Goal: Task Accomplishment & Management: Complete application form

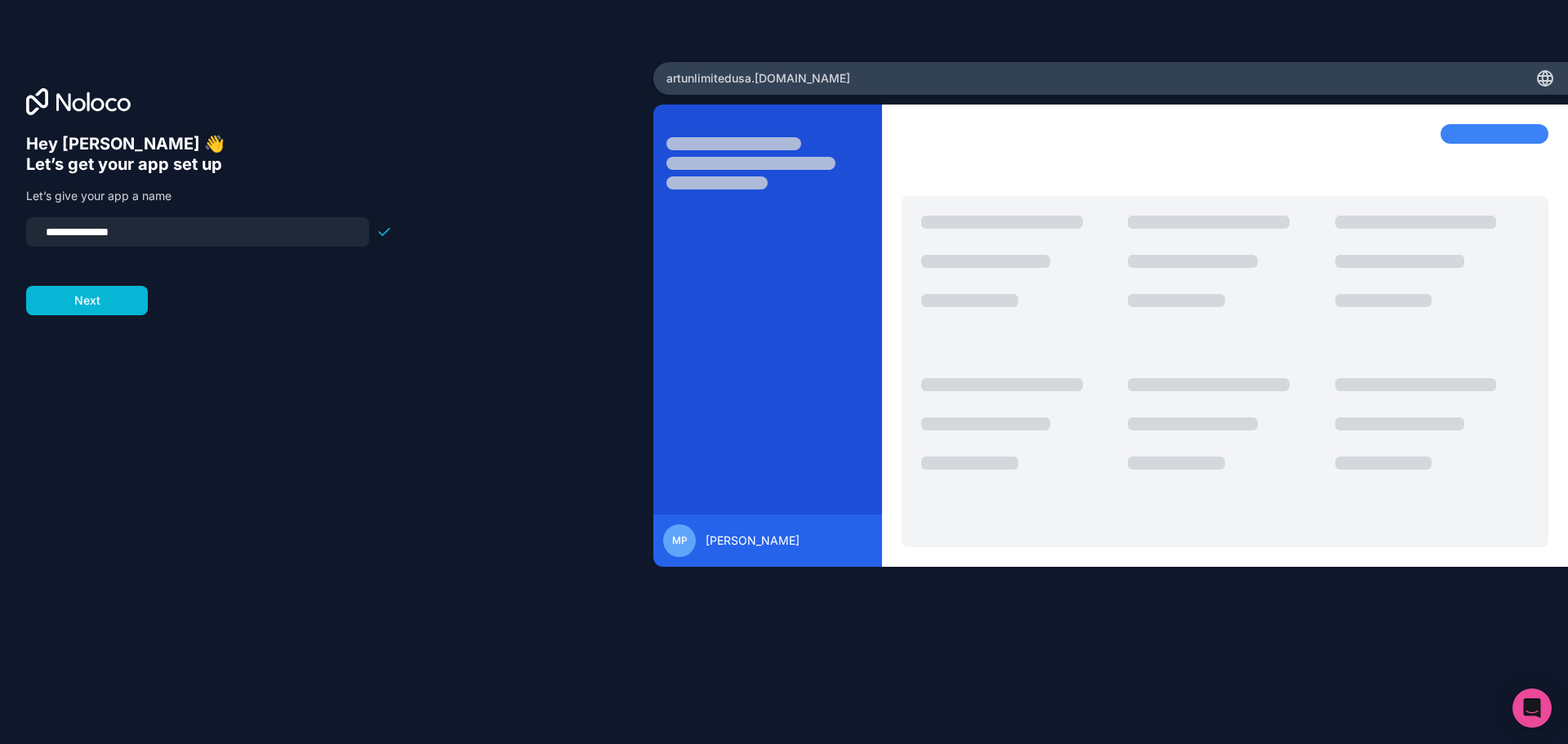
click at [152, 235] on input "**********" at bounding box center [198, 232] width 324 height 23
click at [137, 218] on div "**********" at bounding box center [198, 232] width 343 height 30
drag, startPoint x: 130, startPoint y: 229, endPoint x: -59, endPoint y: 227, distance: 189.0
click at [0, 227] on html "**********" at bounding box center [784, 372] width 1568 height 744
type input "**********"
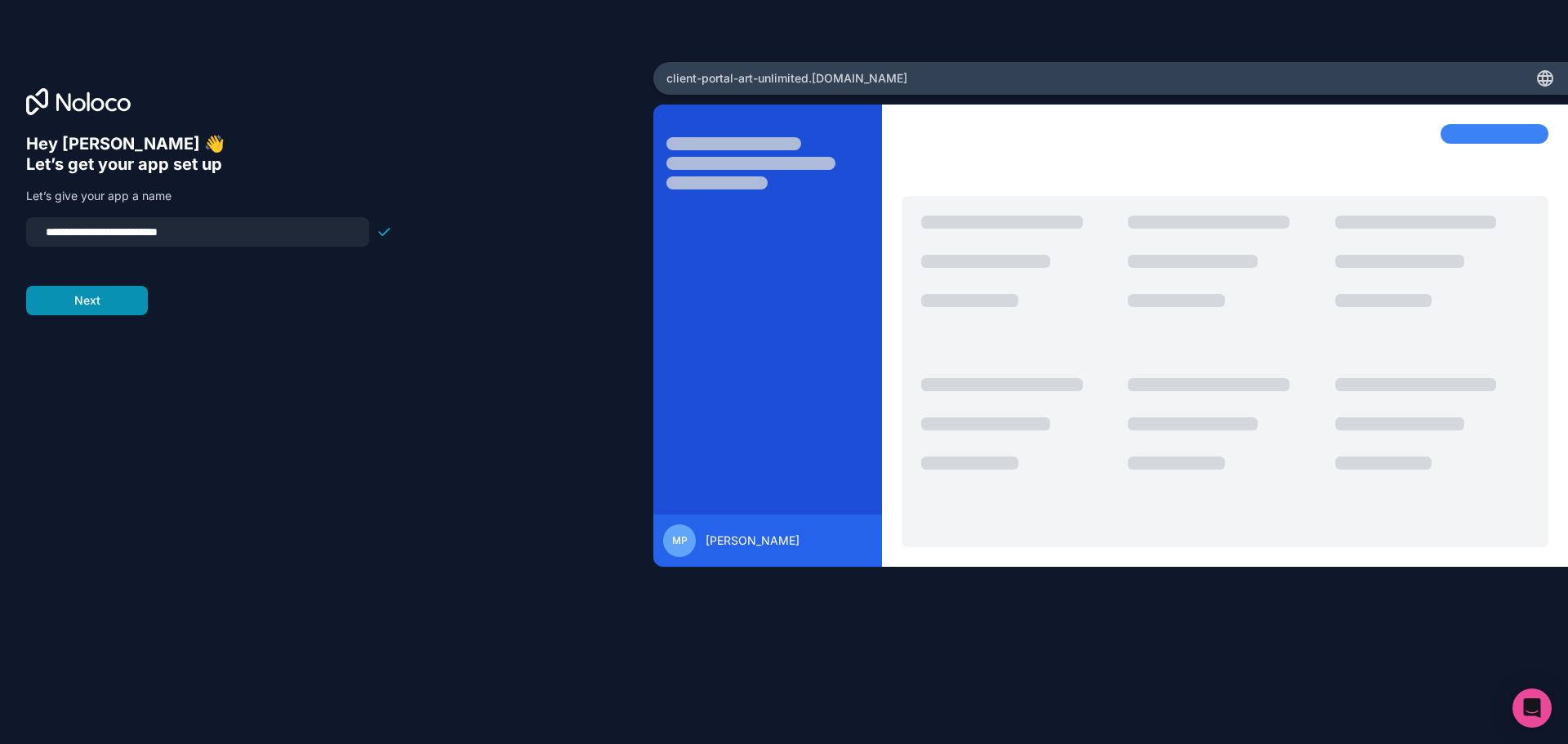
click at [97, 306] on button "Next" at bounding box center [87, 301] width 121 height 30
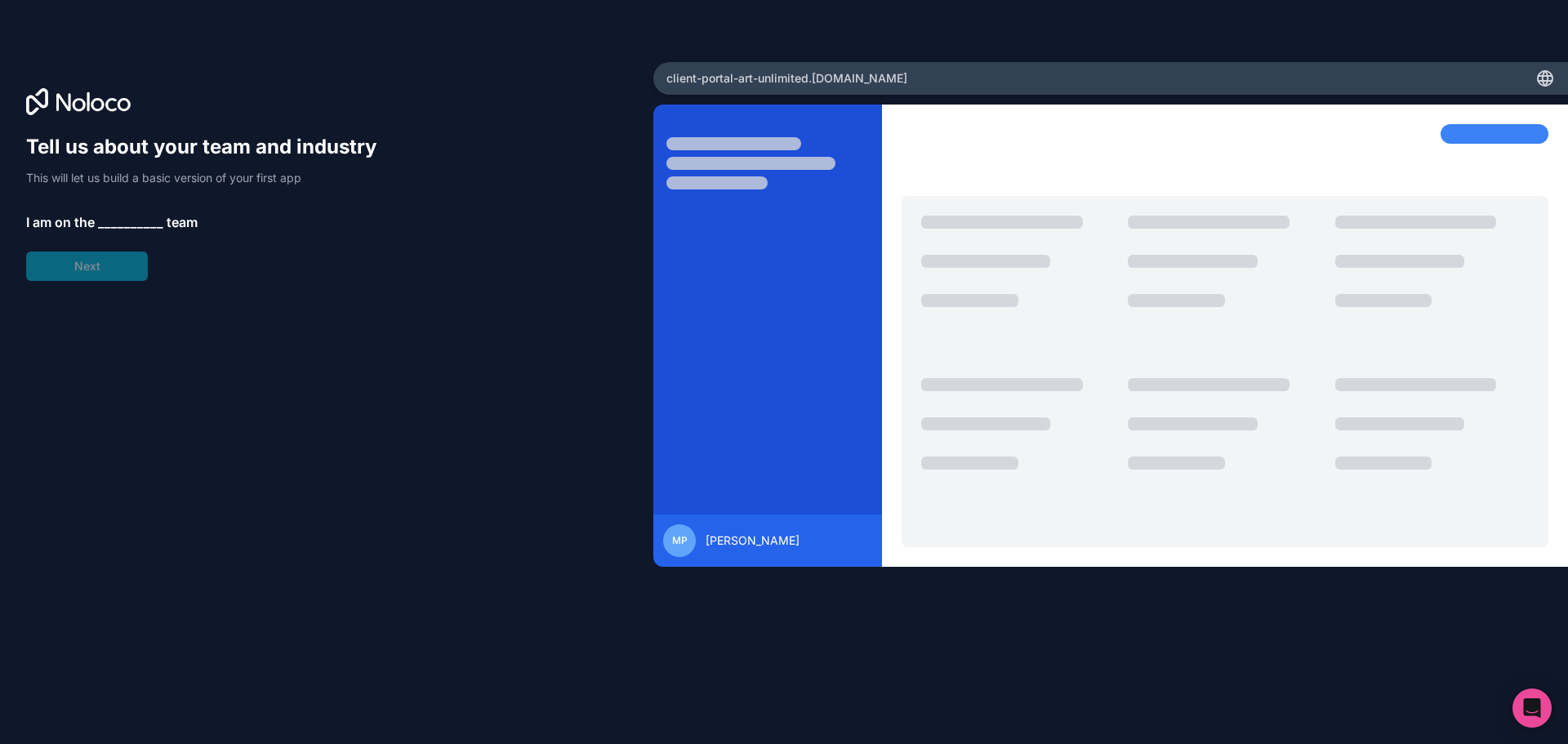
click at [119, 213] on span "__________" at bounding box center [131, 222] width 65 height 20
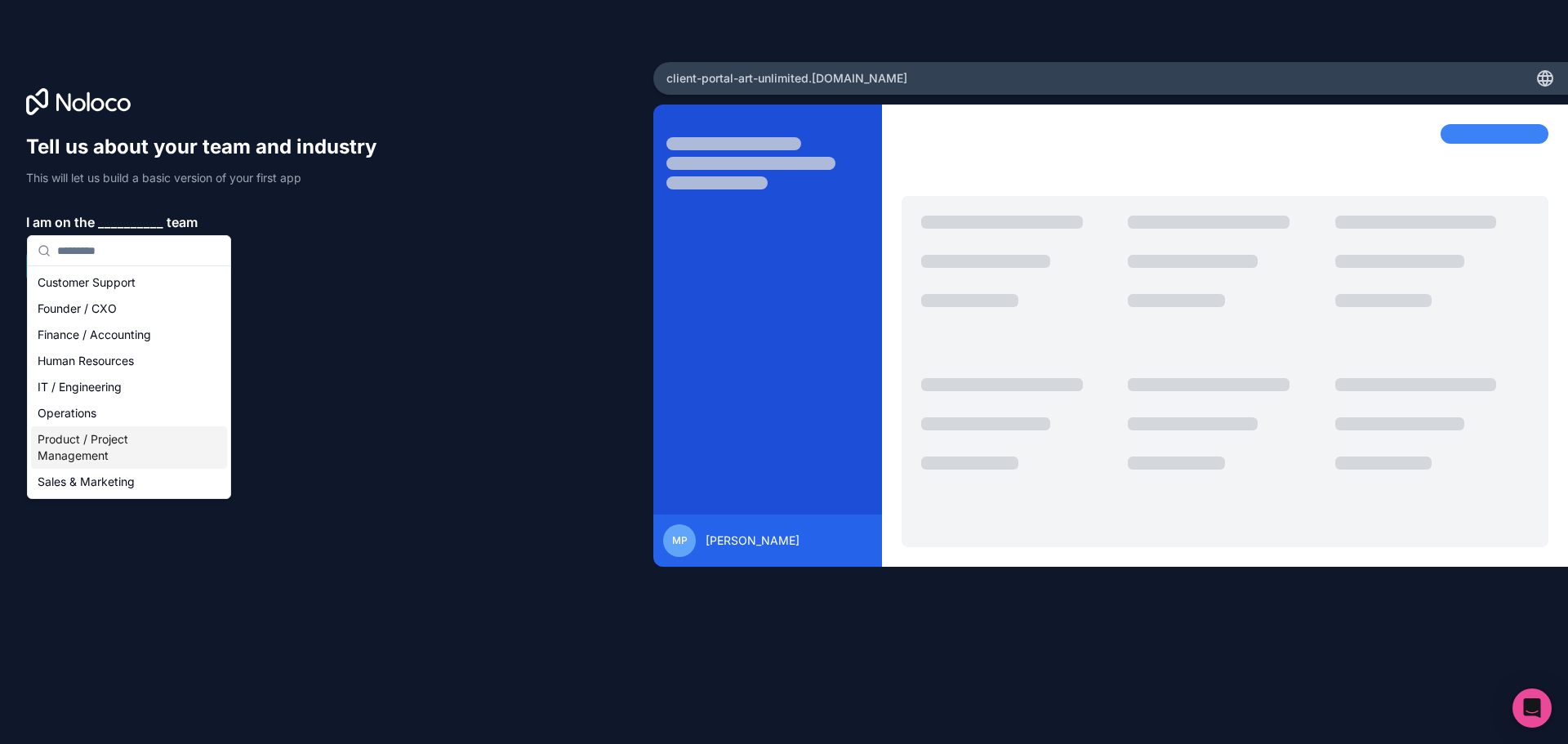
click at [121, 443] on div "Product / Project Management" at bounding box center [129, 448] width 196 height 43
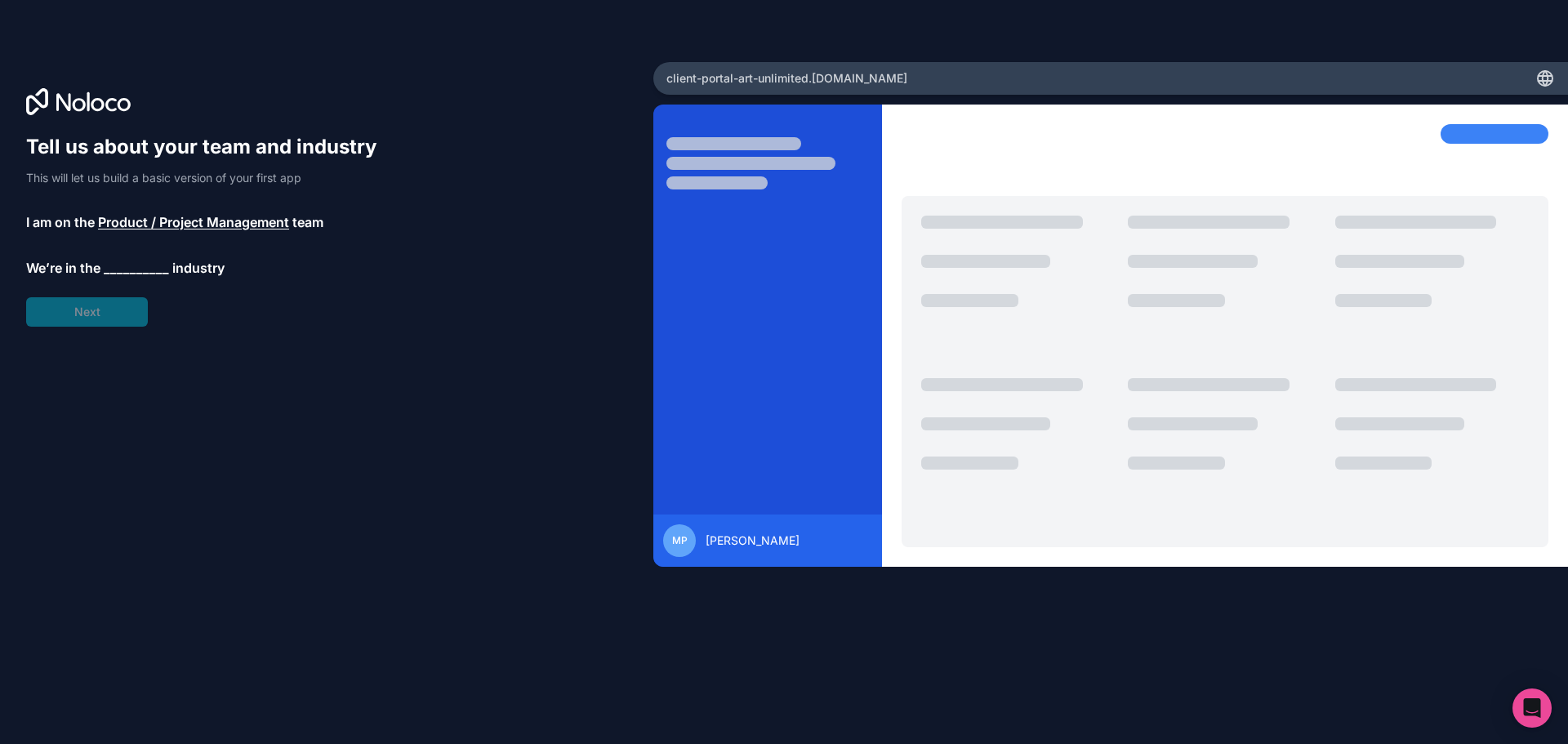
click at [137, 240] on div "Tell us about your team and industry This will let us build a basic version of …" at bounding box center [209, 231] width 366 height 193
click at [131, 263] on span "__________" at bounding box center [136, 268] width 65 height 20
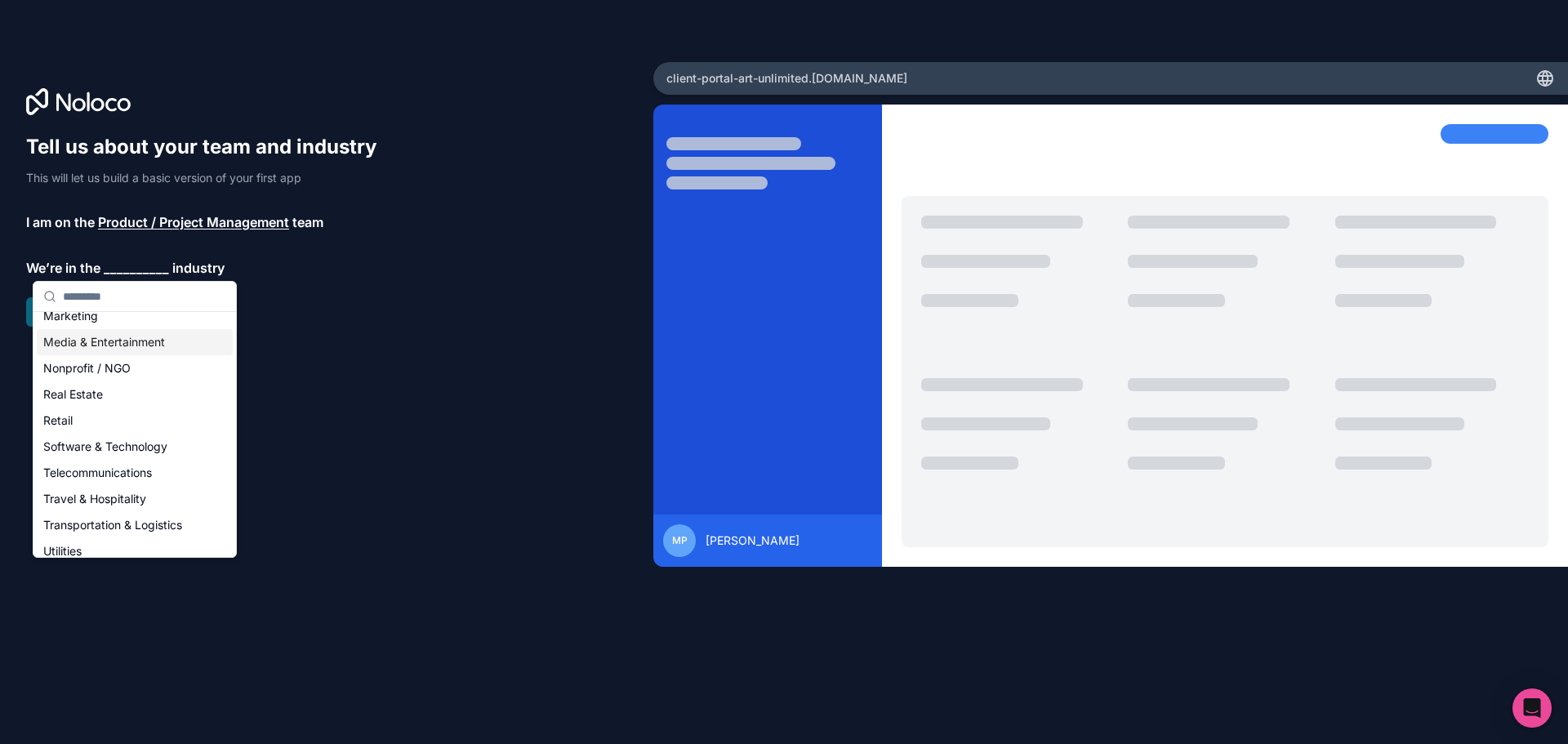
scroll to position [246, 0]
click at [119, 341] on div "Marketing" at bounding box center [134, 344] width 196 height 26
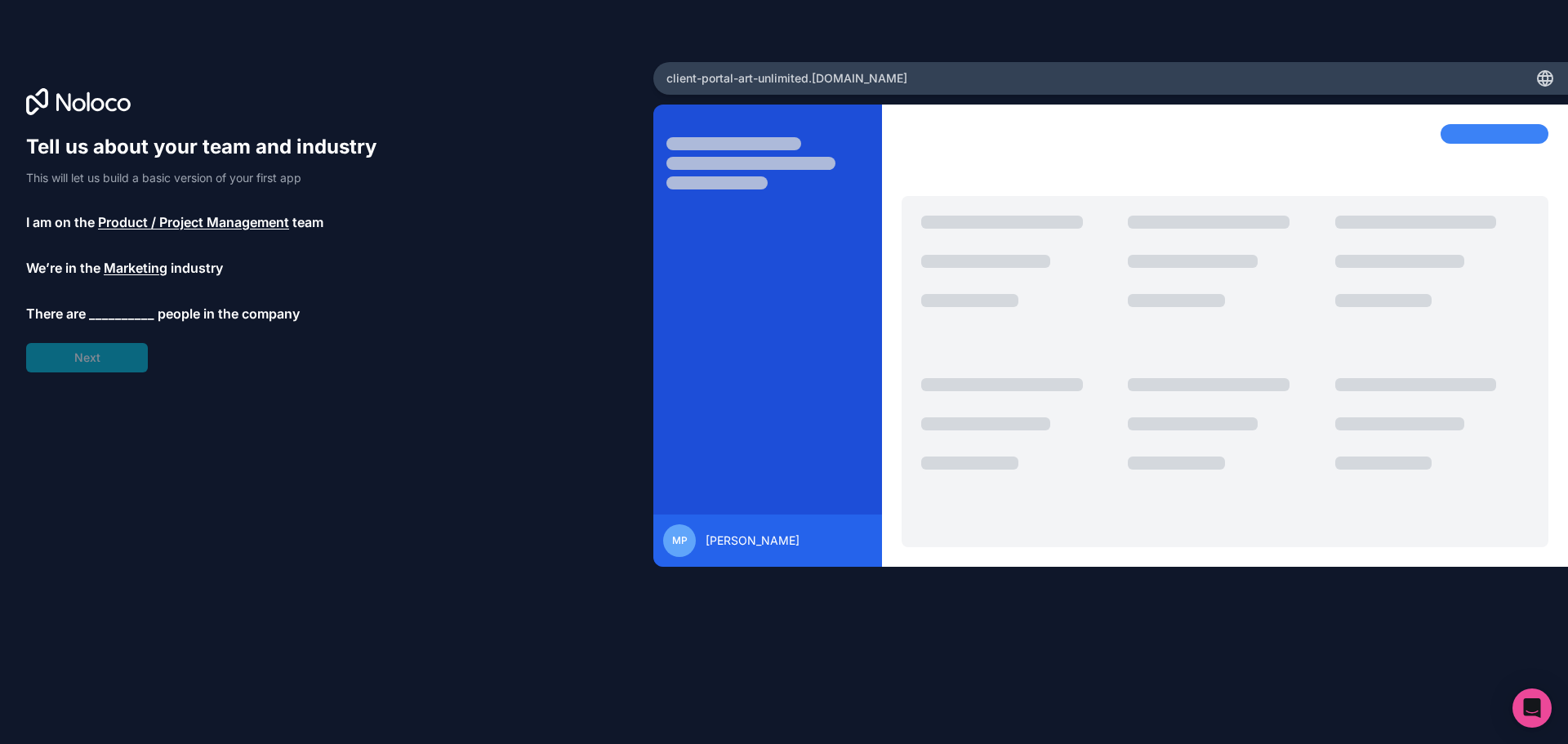
click at [115, 313] on span "__________" at bounding box center [121, 314] width 65 height 20
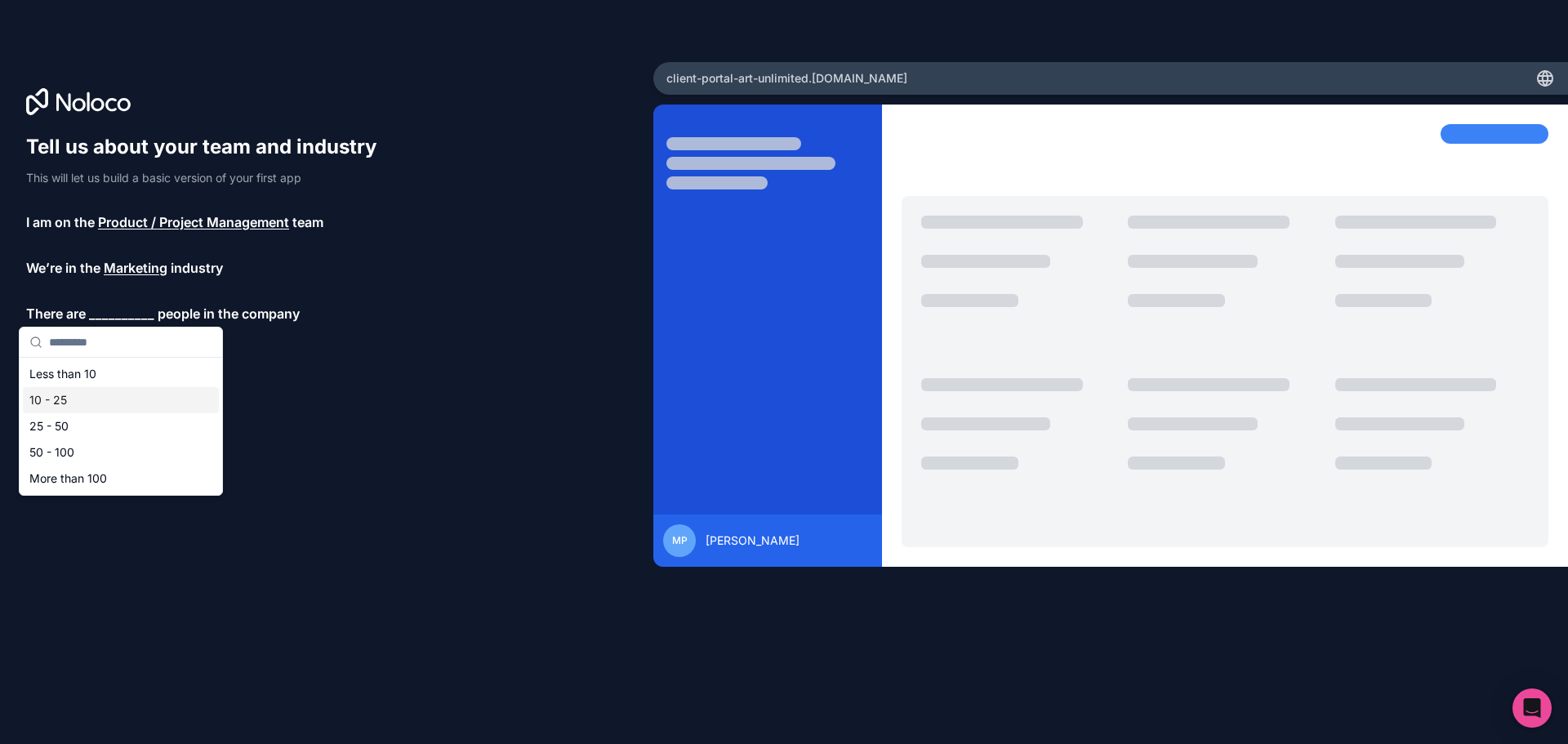
click at [102, 409] on div "10 - 25" at bounding box center [121, 400] width 196 height 26
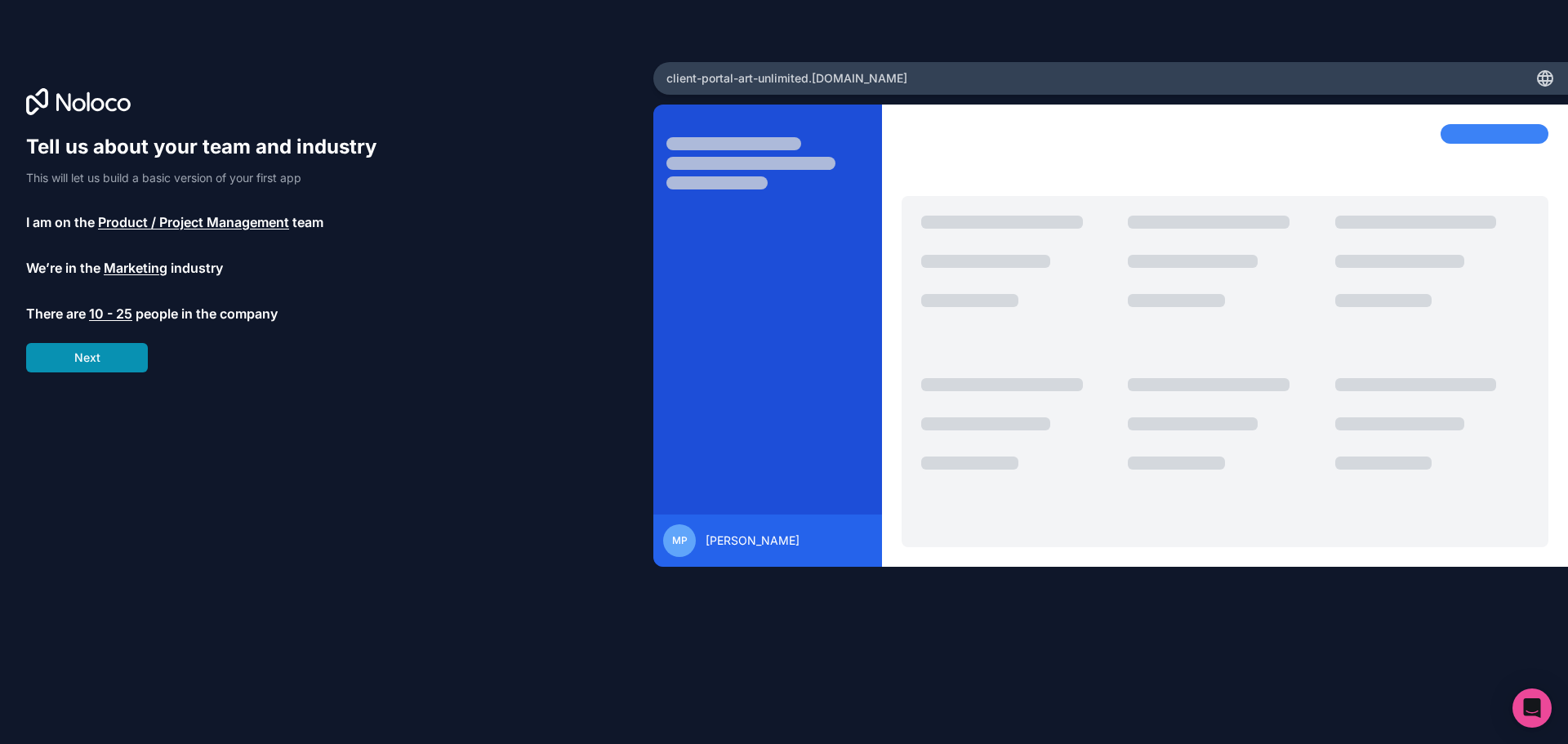
click at [108, 363] on button "Next" at bounding box center [87, 358] width 121 height 30
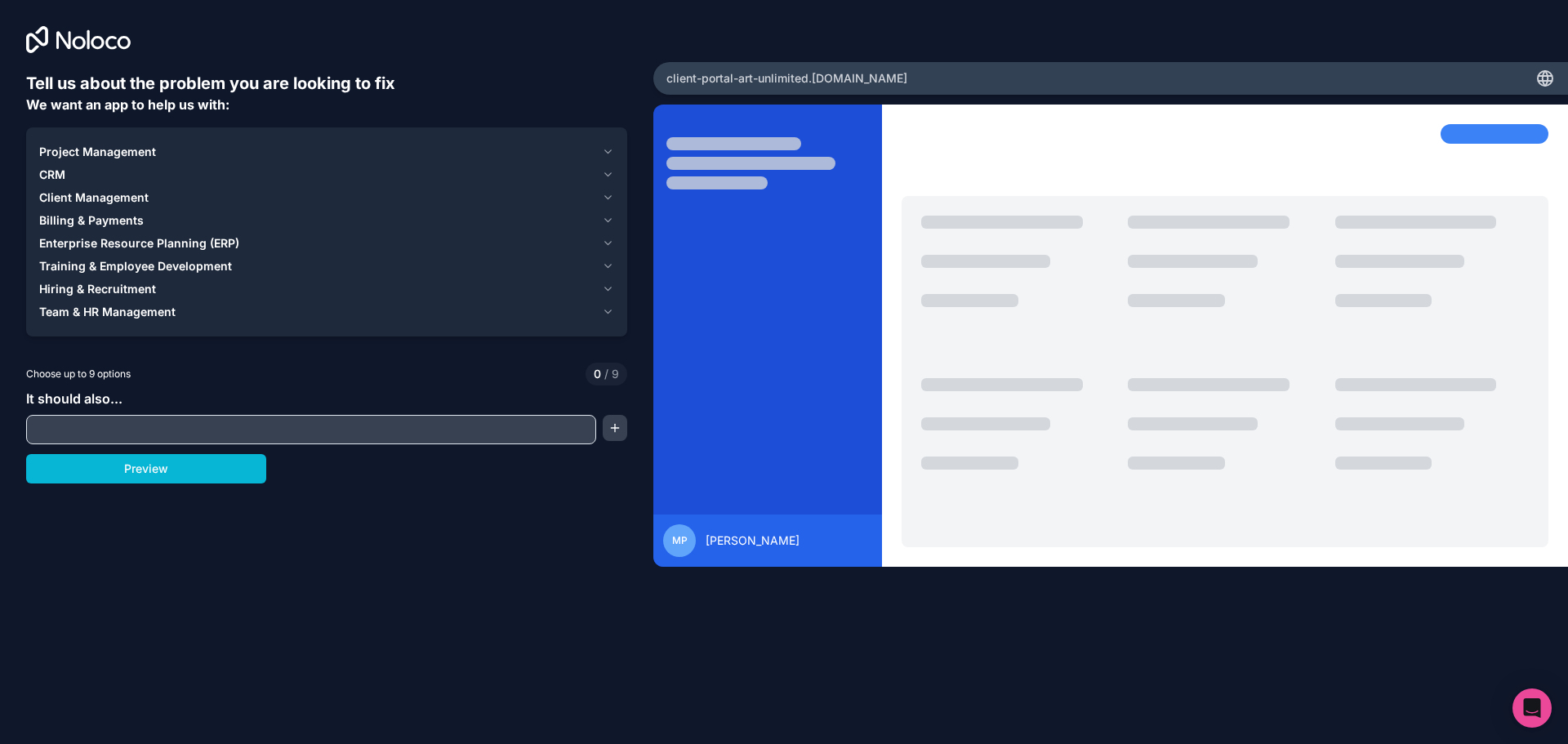
click at [130, 429] on input "text" at bounding box center [311, 429] width 562 height 23
click at [83, 202] on span "Client Management" at bounding box center [93, 198] width 109 height 17
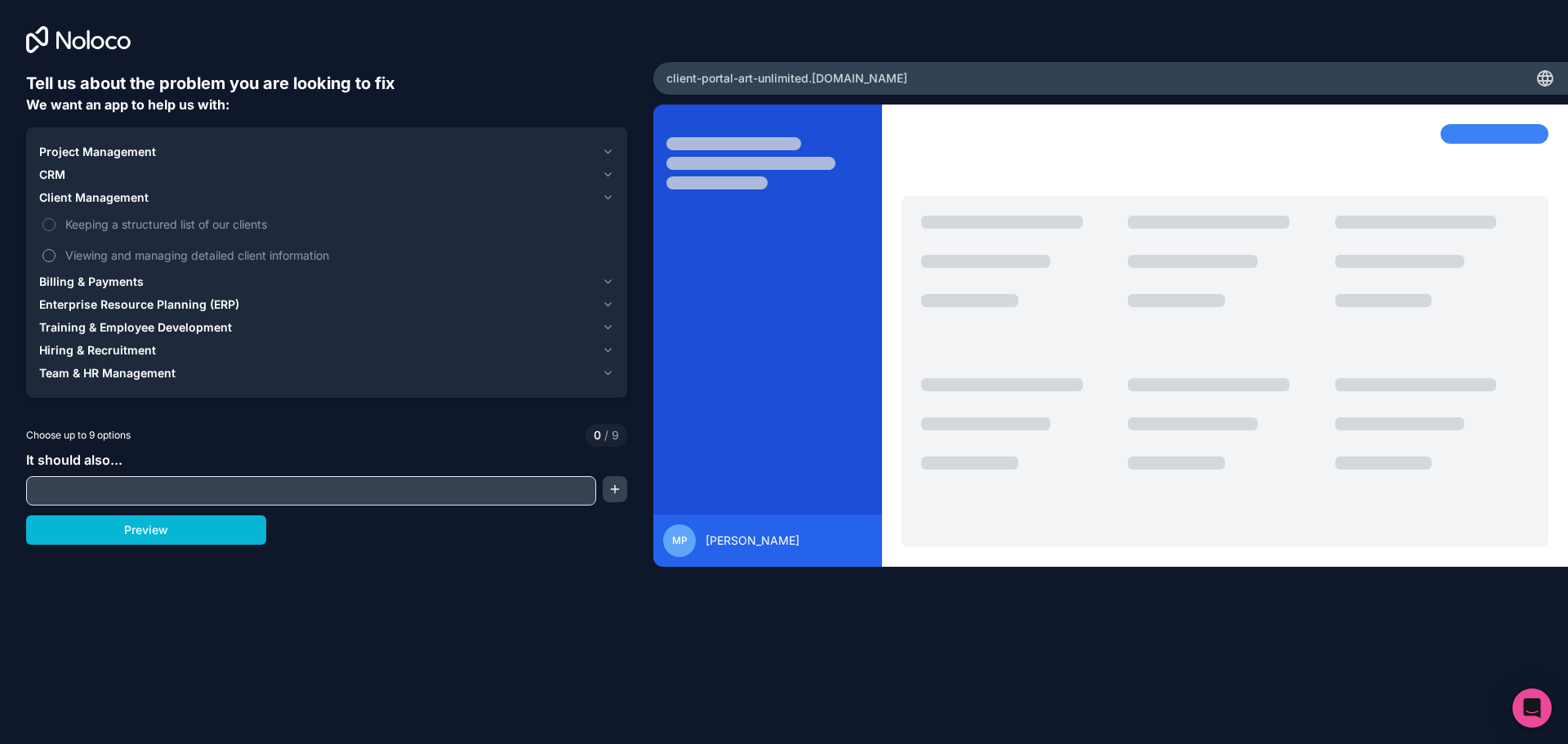
click at [45, 260] on button "Viewing and managing detailed client information" at bounding box center [49, 256] width 13 height 13
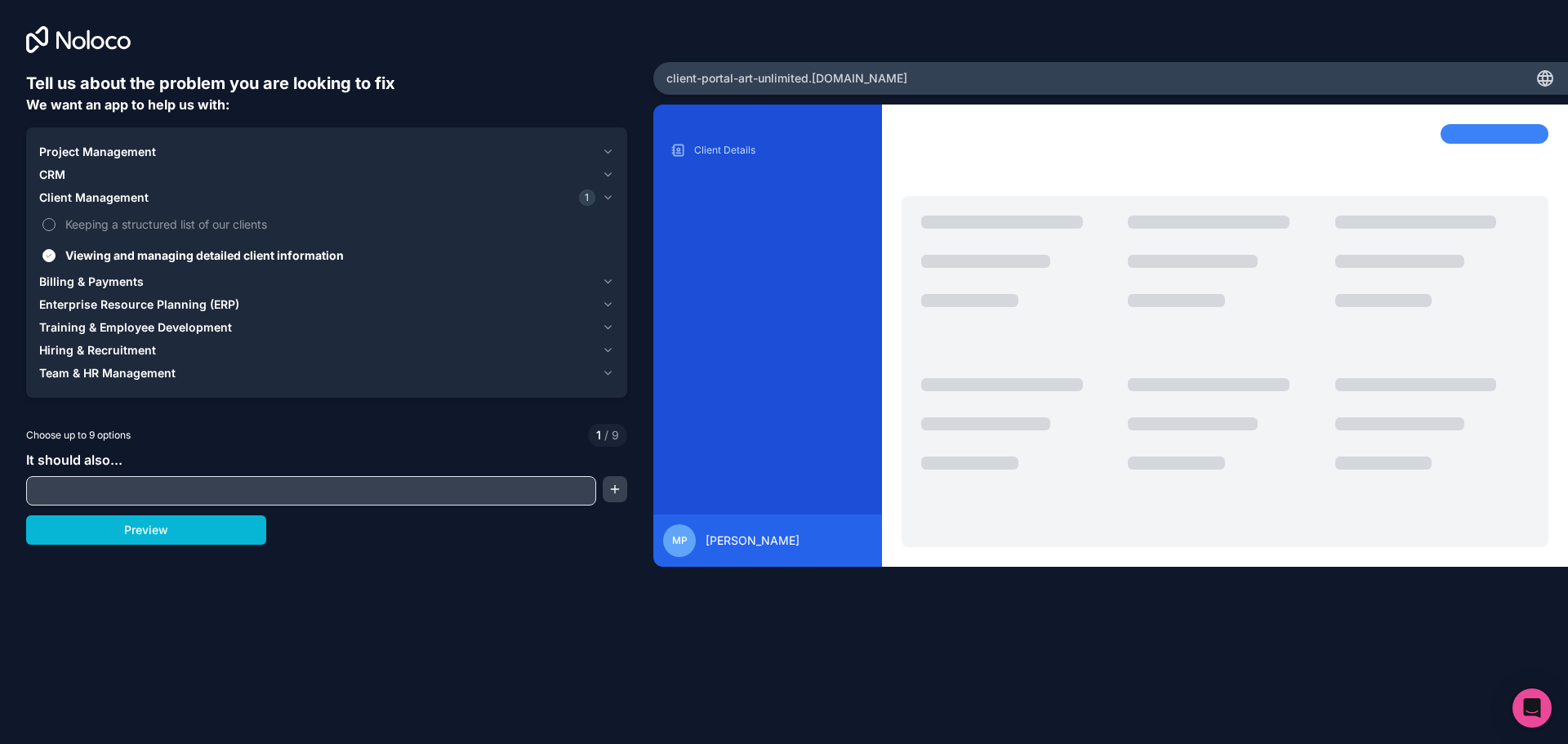
click at [45, 224] on button "Keeping a structured list of our clients" at bounding box center [49, 225] width 13 height 13
click at [116, 284] on span "Billing & Payments" at bounding box center [91, 282] width 105 height 17
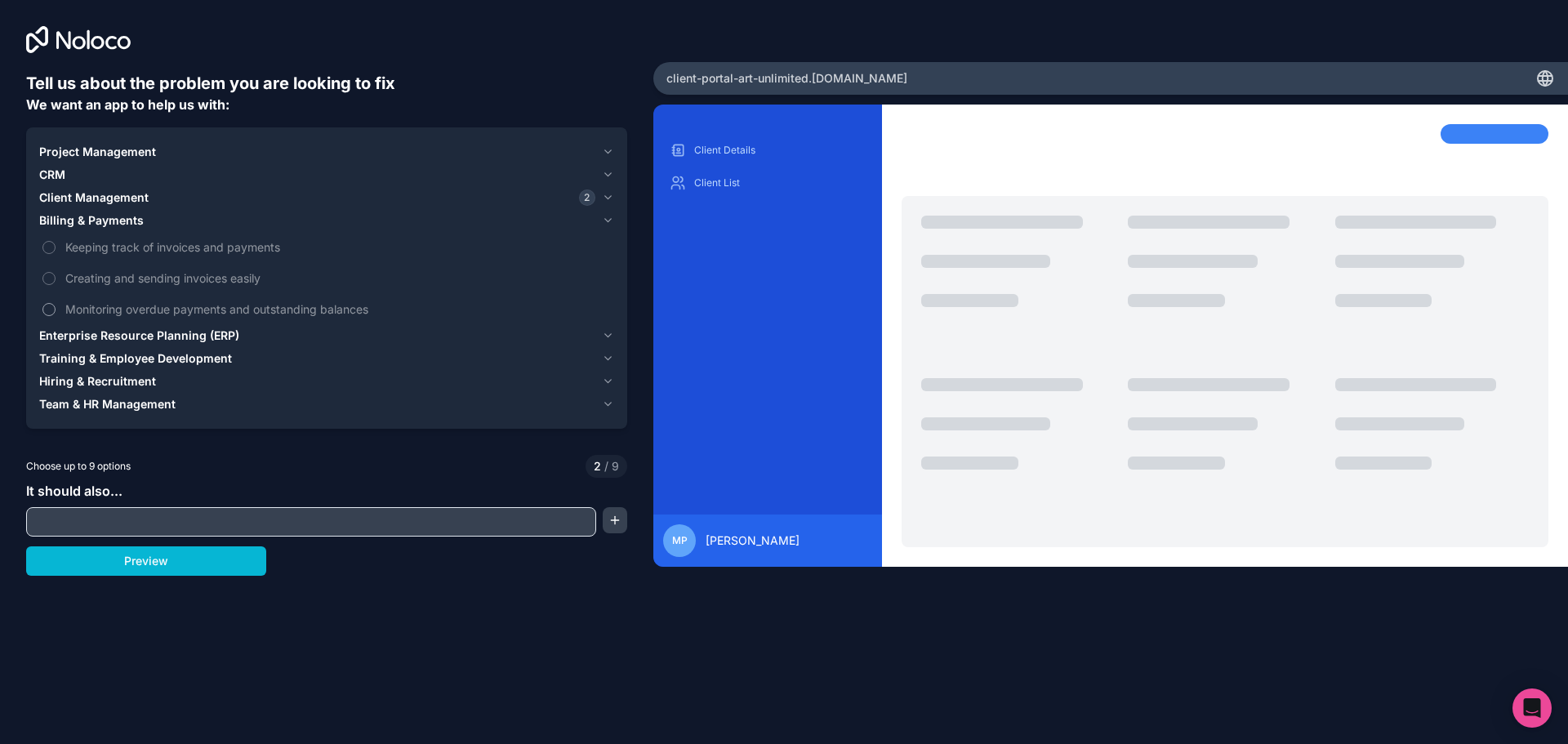
drag, startPoint x: 44, startPoint y: 309, endPoint x: 48, endPoint y: 289, distance: 20.4
click at [43, 308] on button "Monitoring overdue payments and outstanding balances" at bounding box center [49, 310] width 13 height 13
click at [48, 272] on button "Creating and sending invoices easily" at bounding box center [49, 278] width 13 height 13
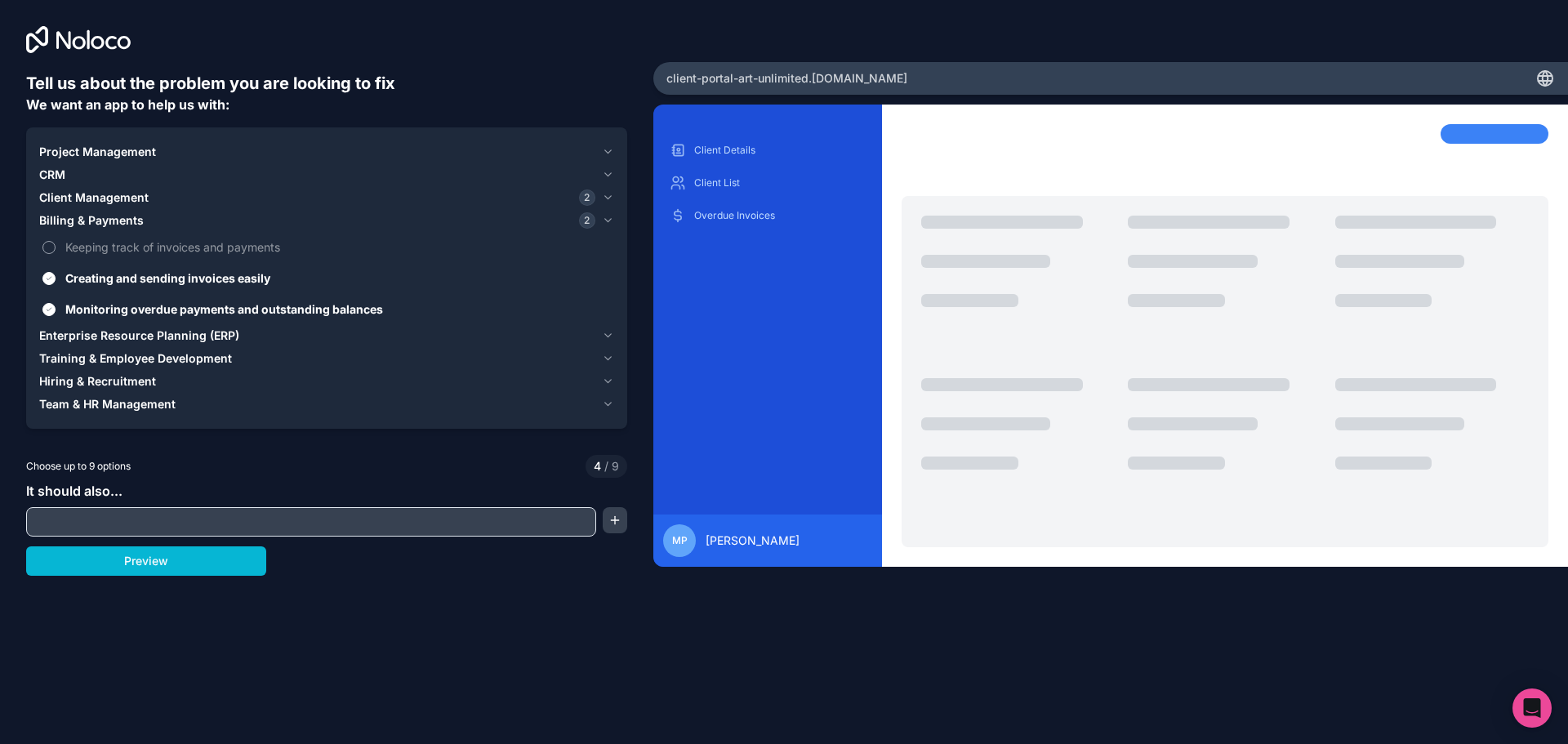
click at [47, 247] on button "Keeping track of invoices and payments" at bounding box center [49, 247] width 13 height 13
click at [196, 337] on span "Enterprise Resource Planning (ERP)" at bounding box center [139, 336] width 200 height 17
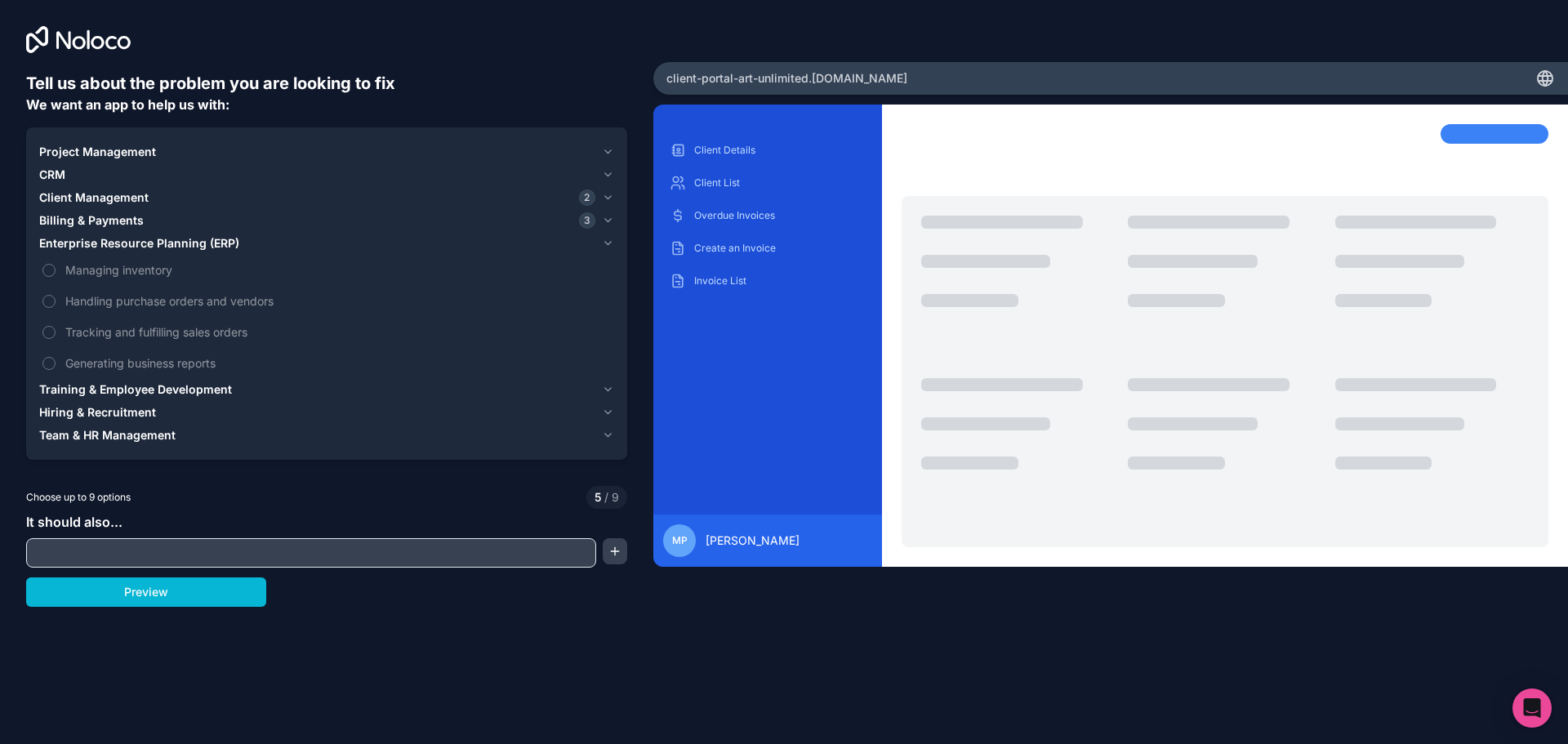
click at [56, 394] on span "Training & Employee Development" at bounding box center [135, 390] width 193 height 17
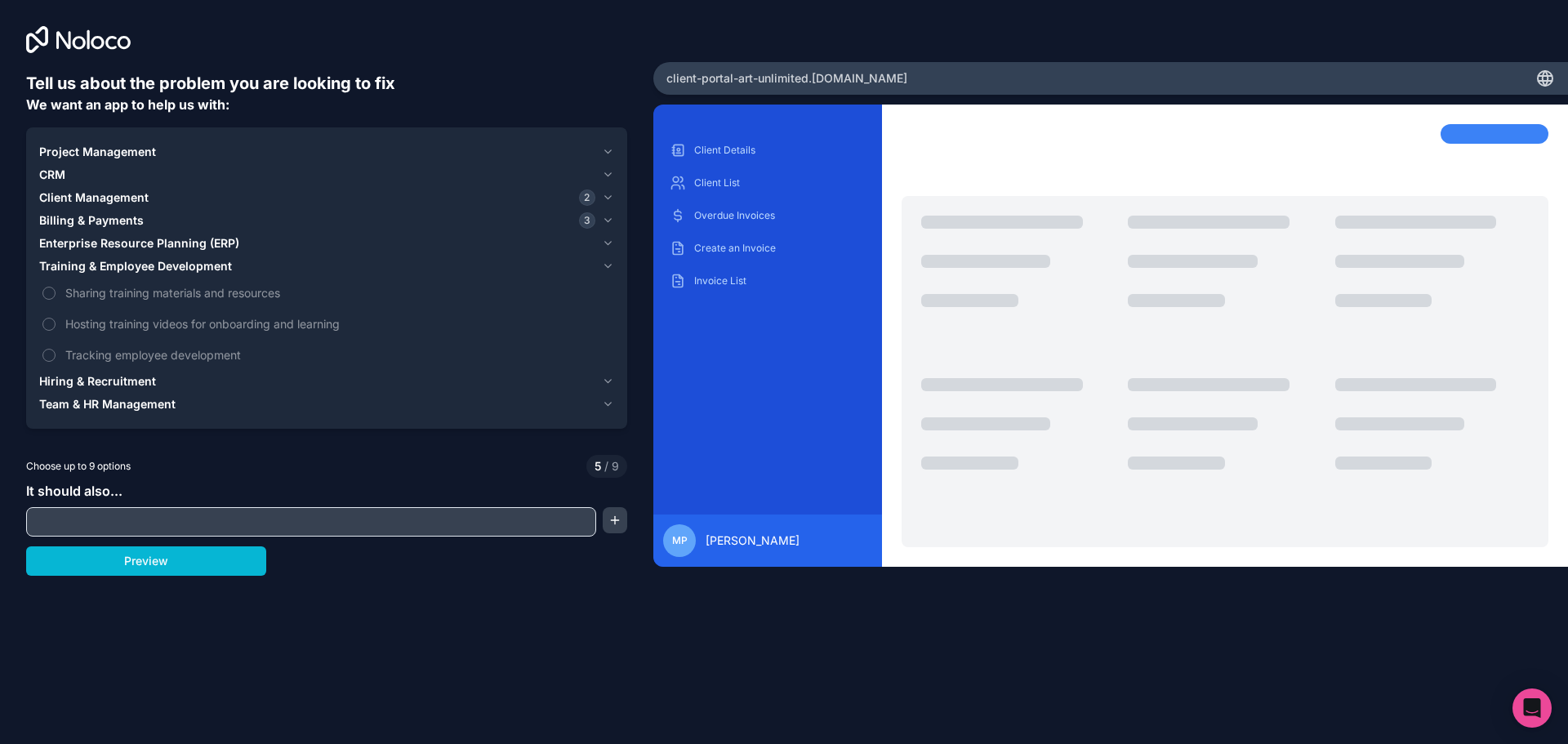
click at [72, 175] on div "CRM" at bounding box center [317, 175] width 556 height 17
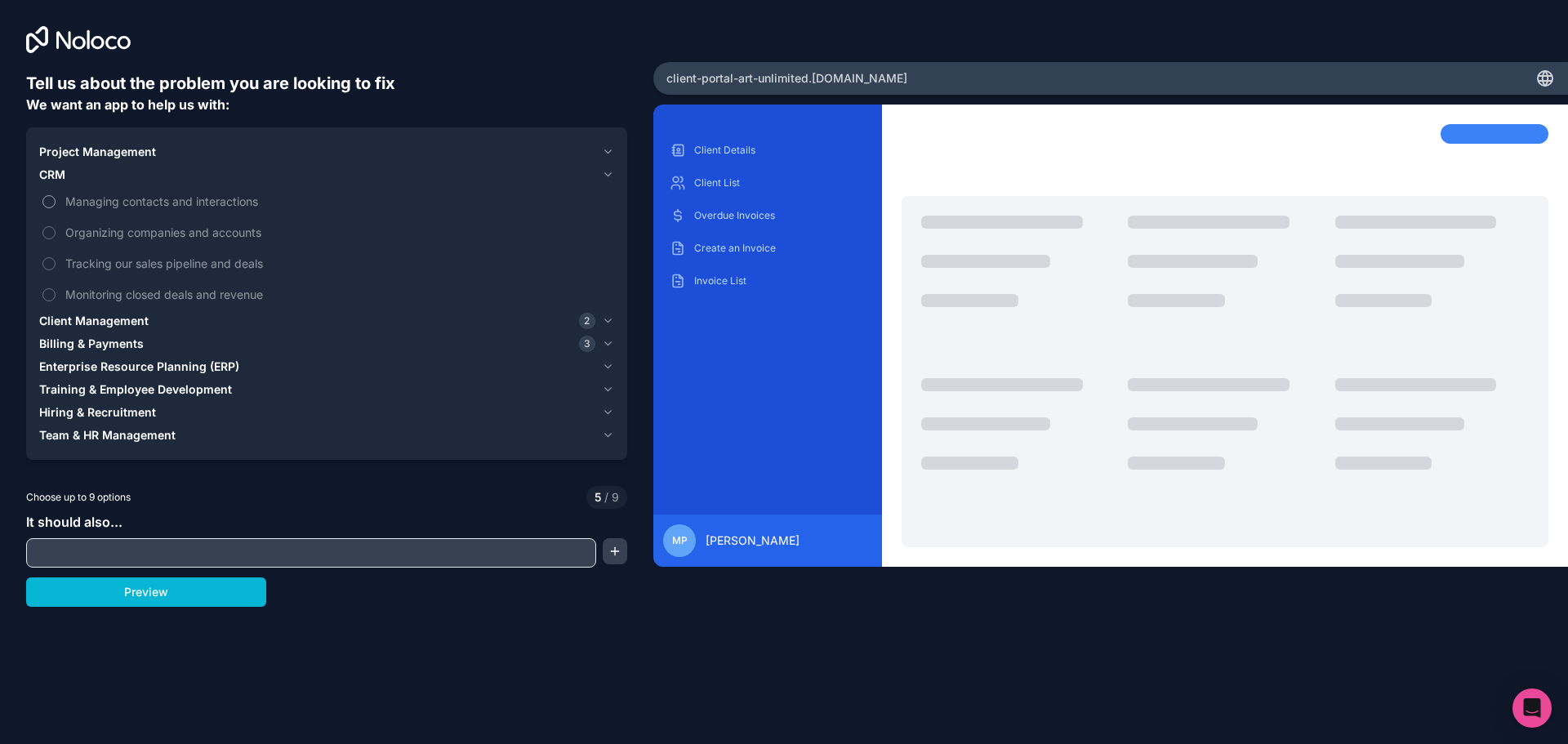
click at [81, 206] on span "Managing contacts and interactions" at bounding box center [338, 202] width 546 height 17
click at [56, 206] on button "Managing contacts and interactions" at bounding box center [49, 202] width 13 height 13
click at [83, 294] on span "Monitoring closed deals and revenue" at bounding box center [338, 294] width 546 height 17
click at [56, 294] on button "Monitoring closed deals and revenue" at bounding box center [49, 295] width 13 height 13
click at [83, 294] on span "Monitoring closed deals and revenue" at bounding box center [338, 294] width 546 height 17
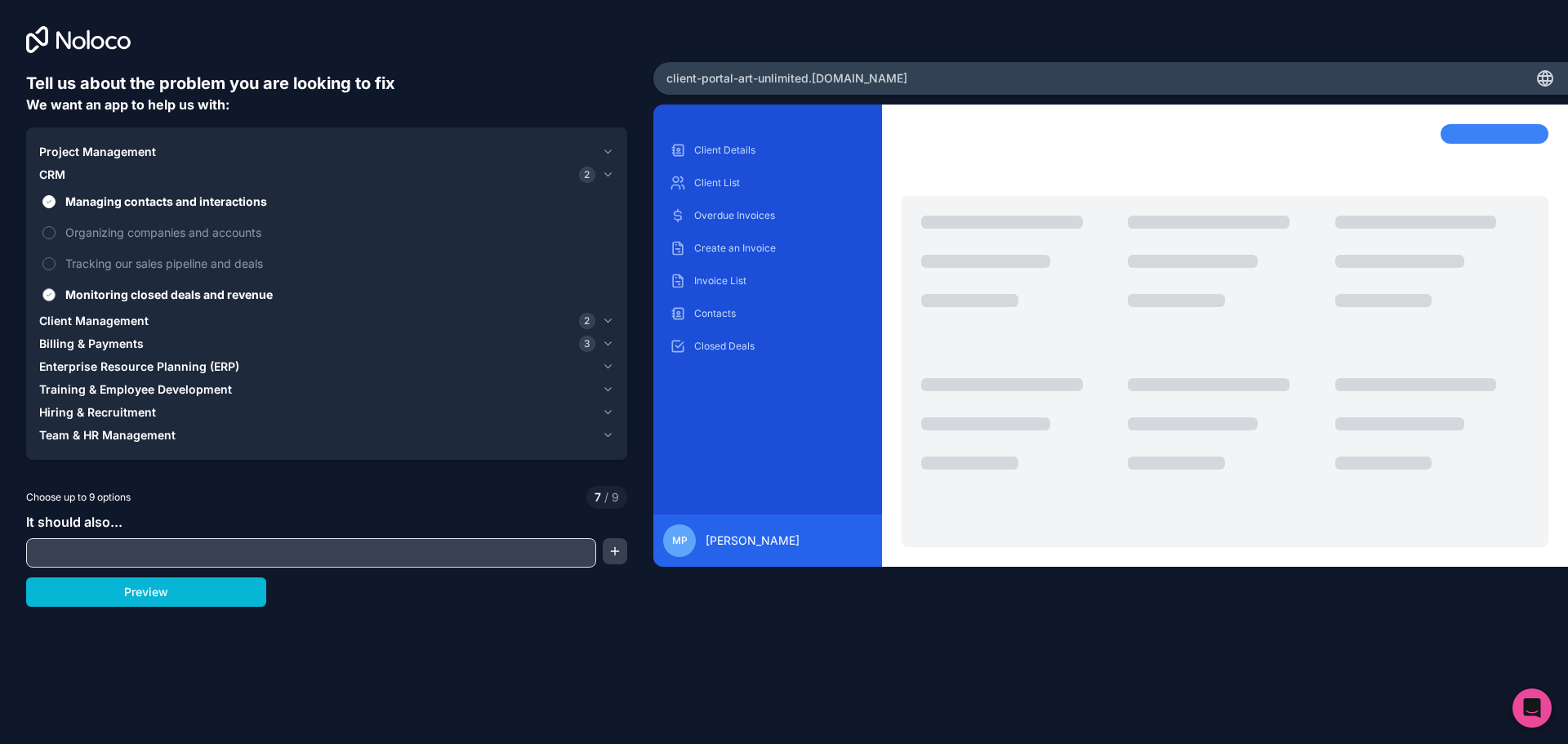
click at [56, 294] on button "Monitoring closed deals and revenue" at bounding box center [49, 295] width 13 height 13
click at [95, 313] on span "Client Management" at bounding box center [93, 321] width 109 height 17
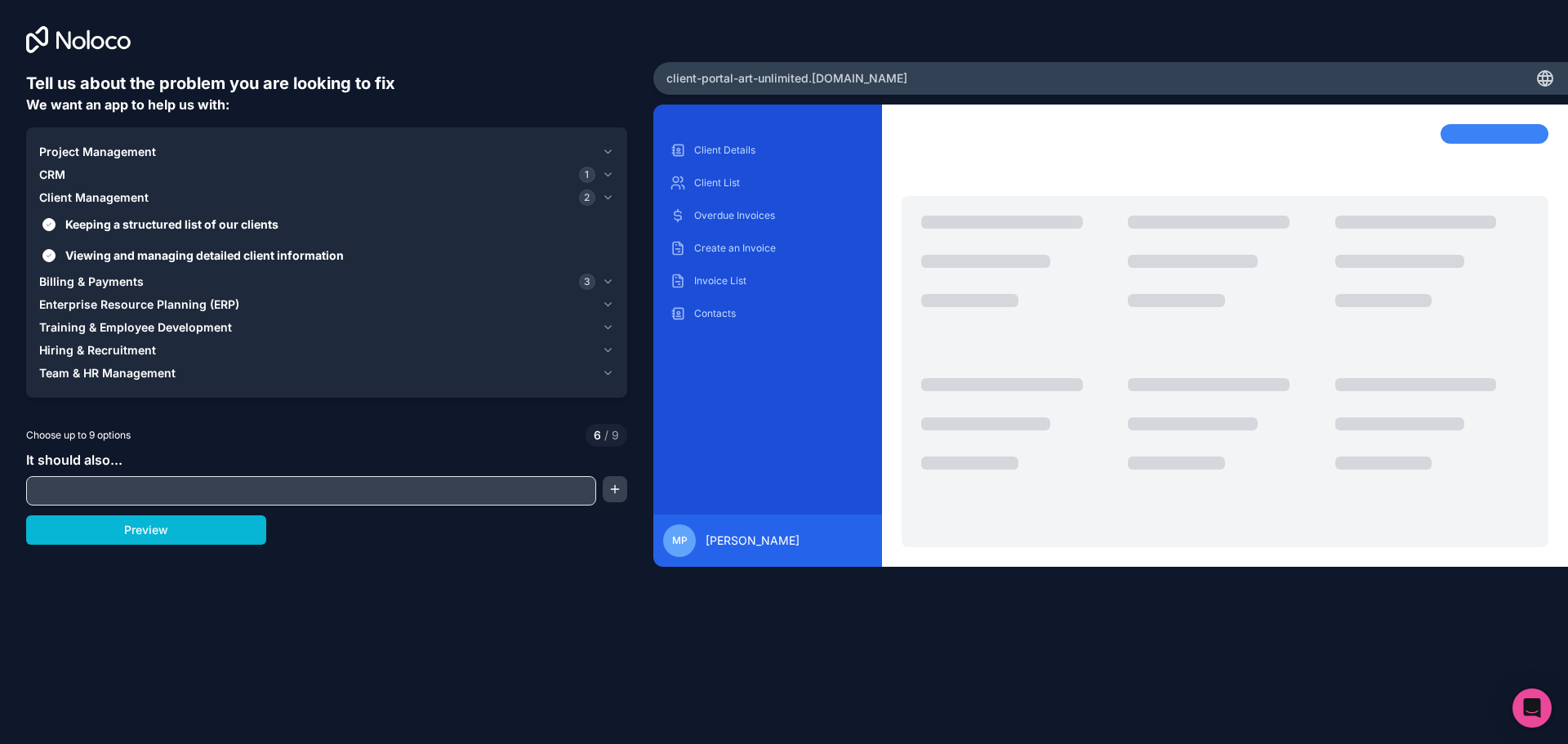
click at [95, 271] on button "Billing & Payments 3" at bounding box center [327, 282] width 575 height 23
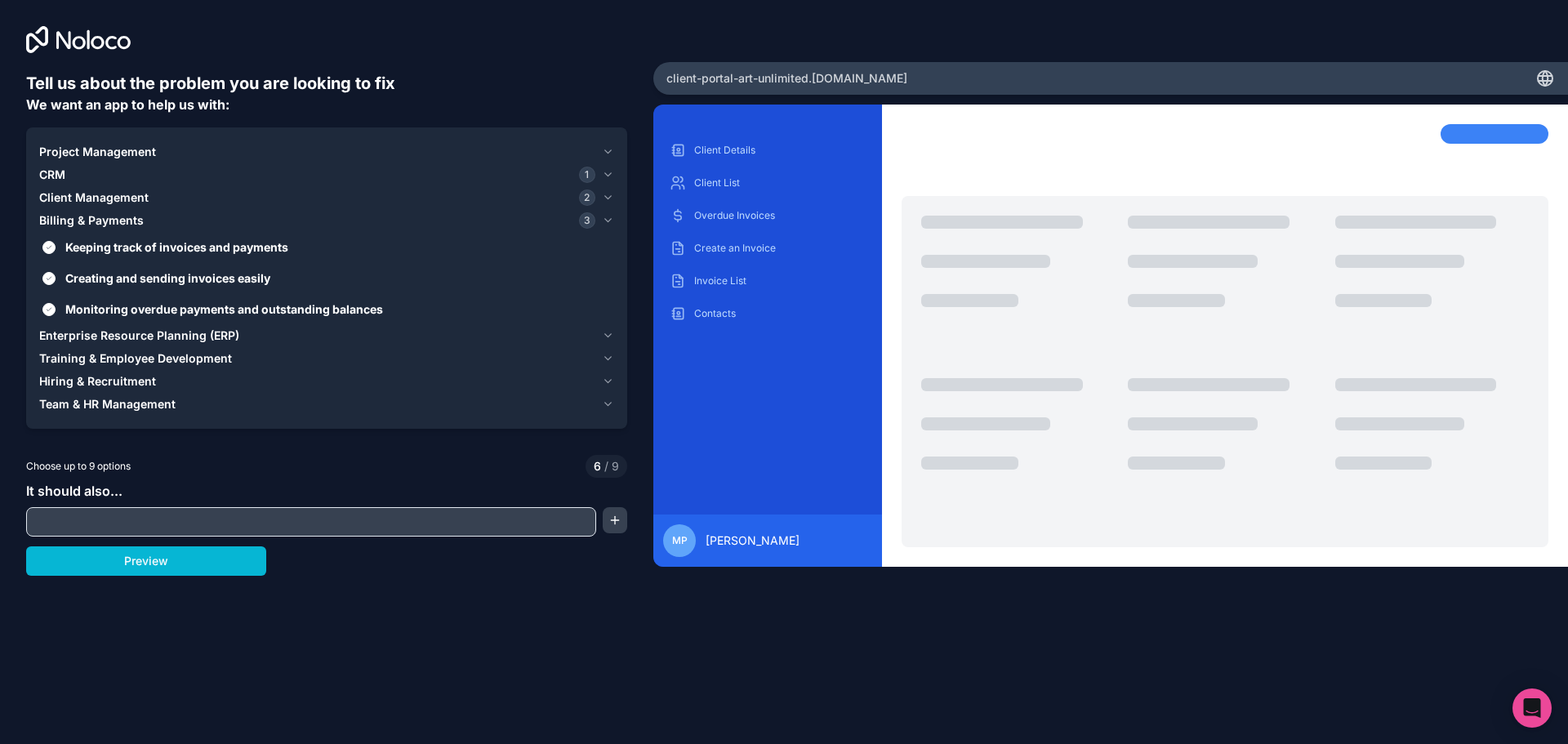
click at [95, 333] on span "Enterprise Resource Planning (ERP)" at bounding box center [139, 336] width 200 height 17
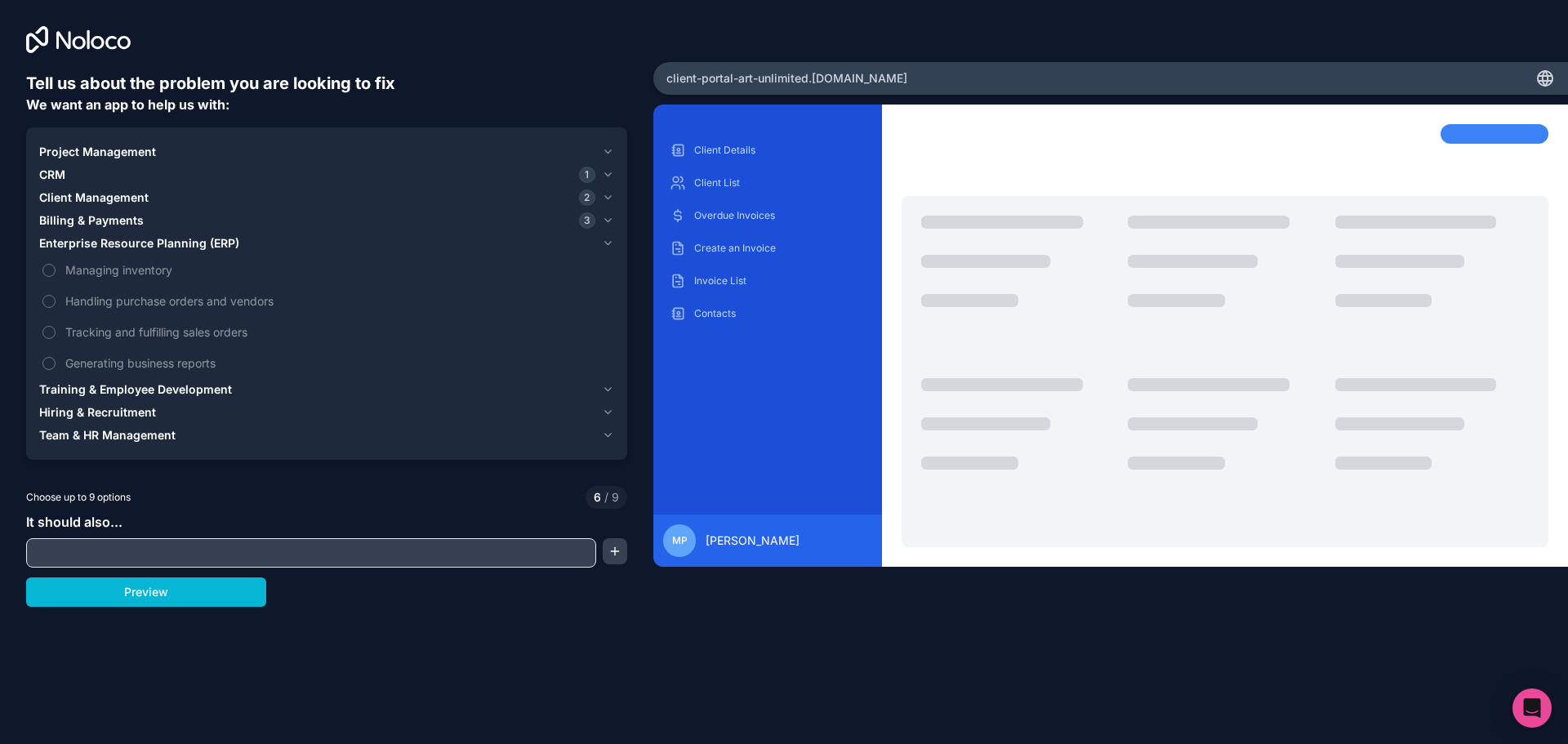
click at [101, 401] on button "Hiring & Recruitment" at bounding box center [327, 413] width 575 height 23
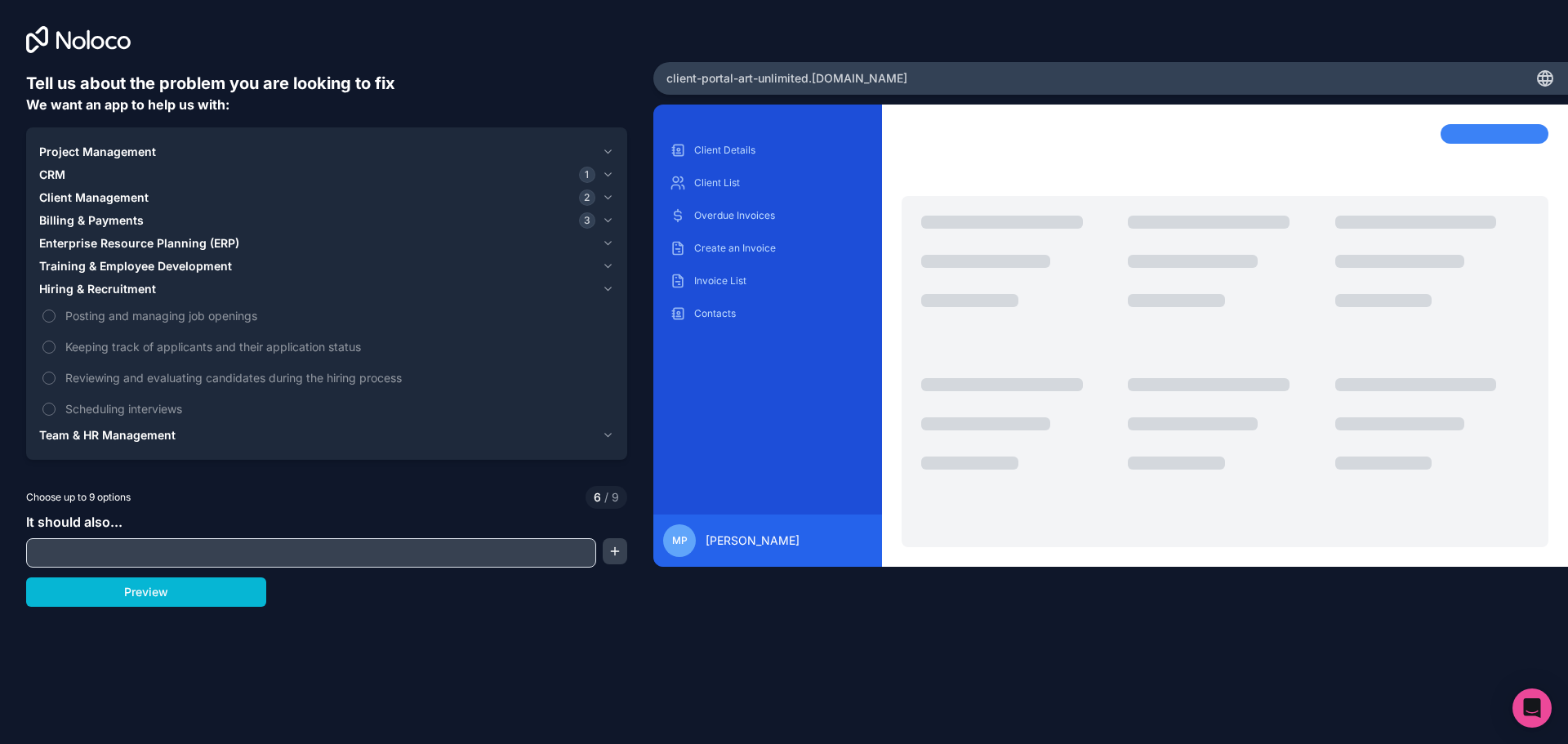
click at [102, 438] on span "Team & HR Management" at bounding box center [107, 436] width 136 height 17
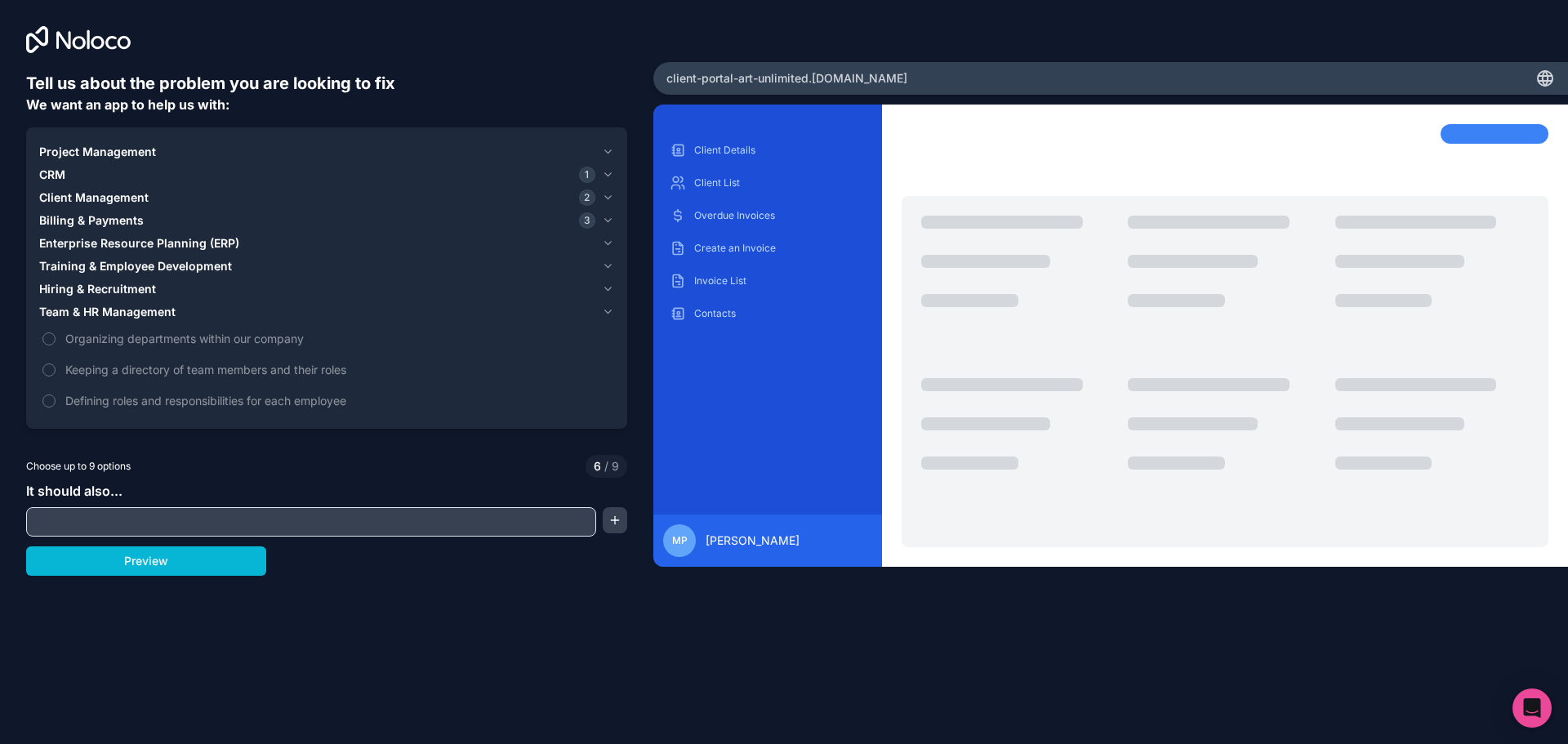
click at [206, 528] on input "text" at bounding box center [311, 522] width 562 height 23
click at [363, 512] on input "text" at bounding box center [311, 522] width 562 height 23
type input "**********"
click at [611, 525] on button "button" at bounding box center [615, 520] width 24 height 26
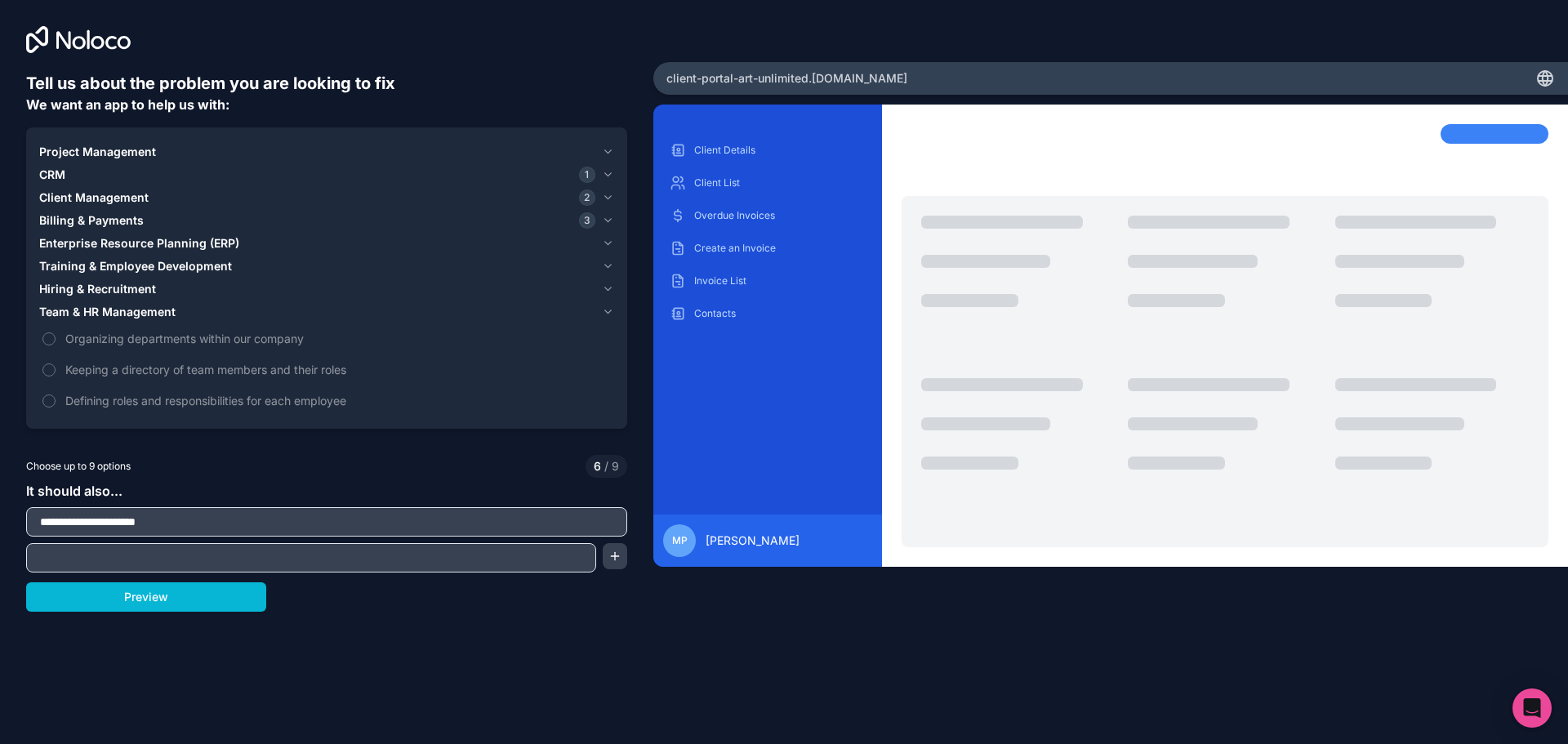
click at [290, 569] on input "text" at bounding box center [311, 557] width 562 height 23
type input "*"
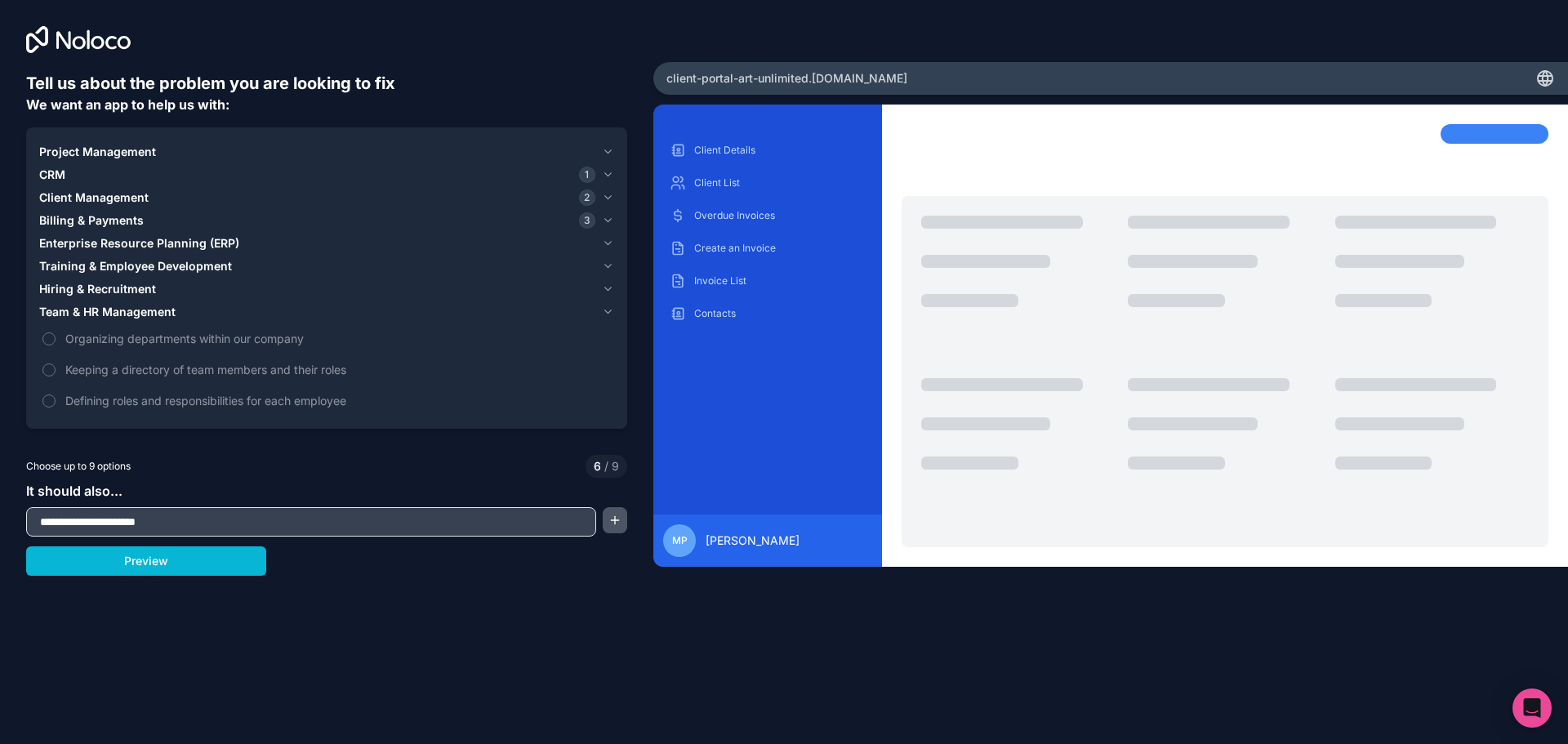
click at [624, 513] on button "button" at bounding box center [615, 520] width 24 height 26
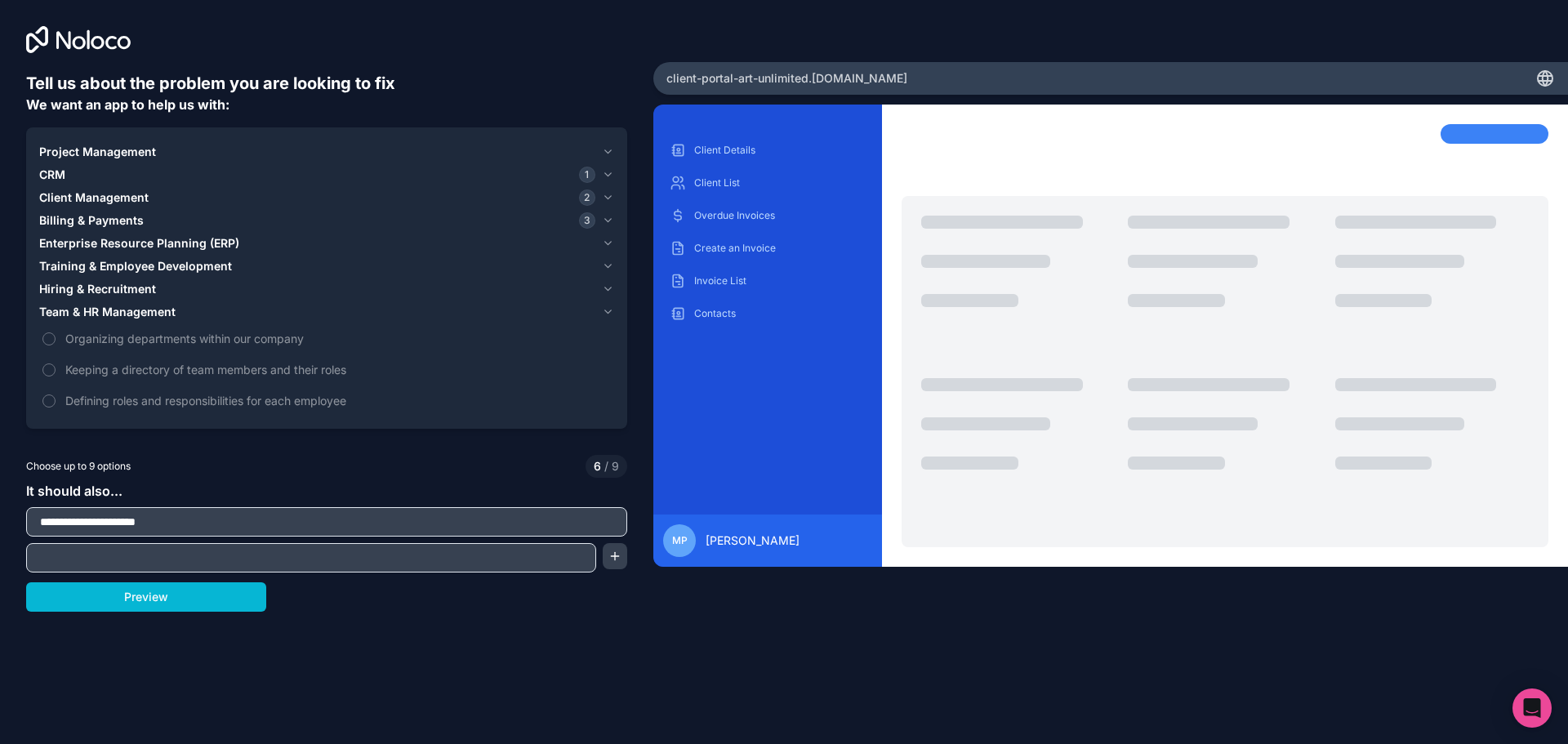
click at [289, 583] on div "Preview" at bounding box center [327, 597] width 601 height 30
click at [305, 563] on input "text" at bounding box center [311, 557] width 562 height 23
type input "**********"
click at [154, 598] on button "Preview" at bounding box center [146, 597] width 240 height 30
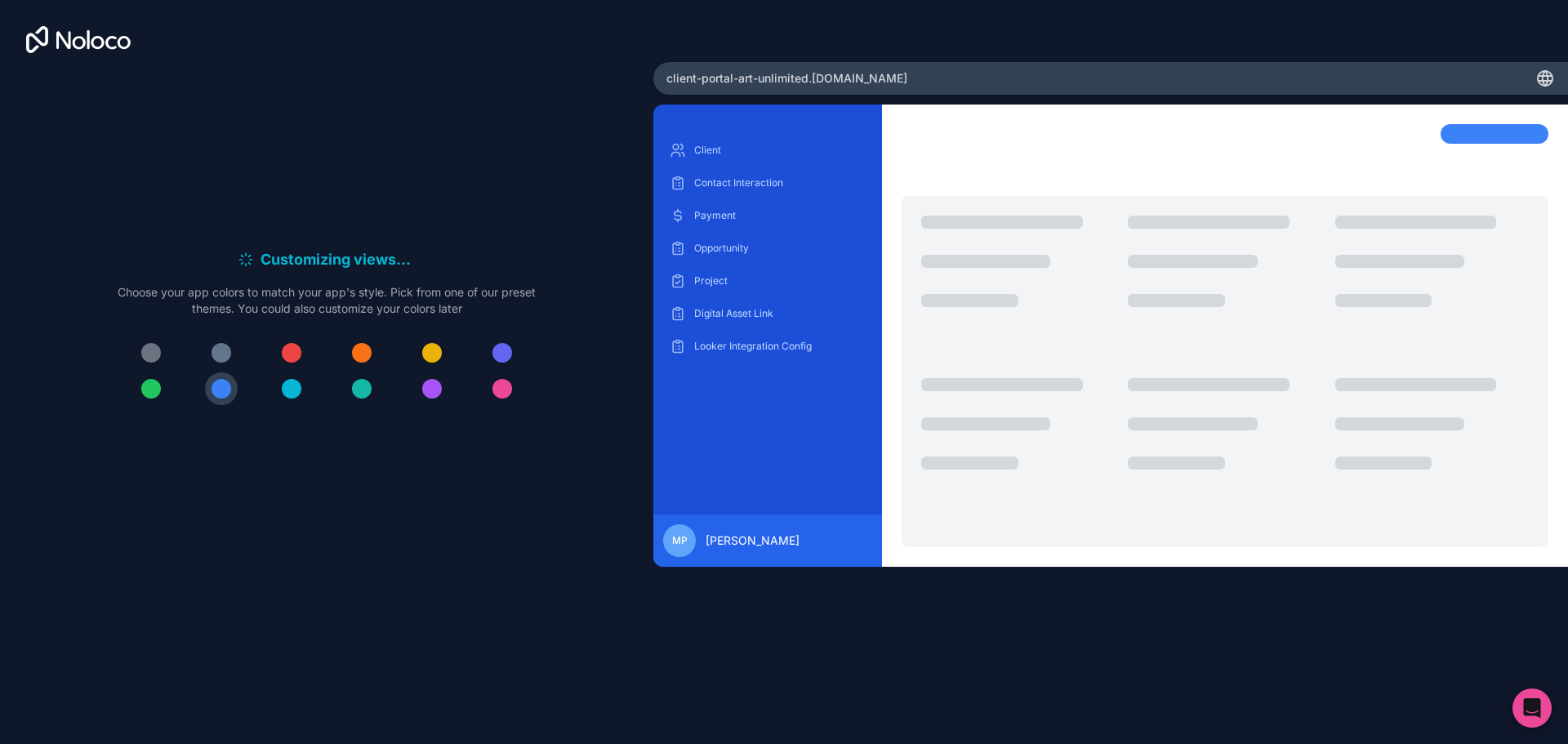
click at [225, 351] on div at bounding box center [221, 353] width 20 height 20
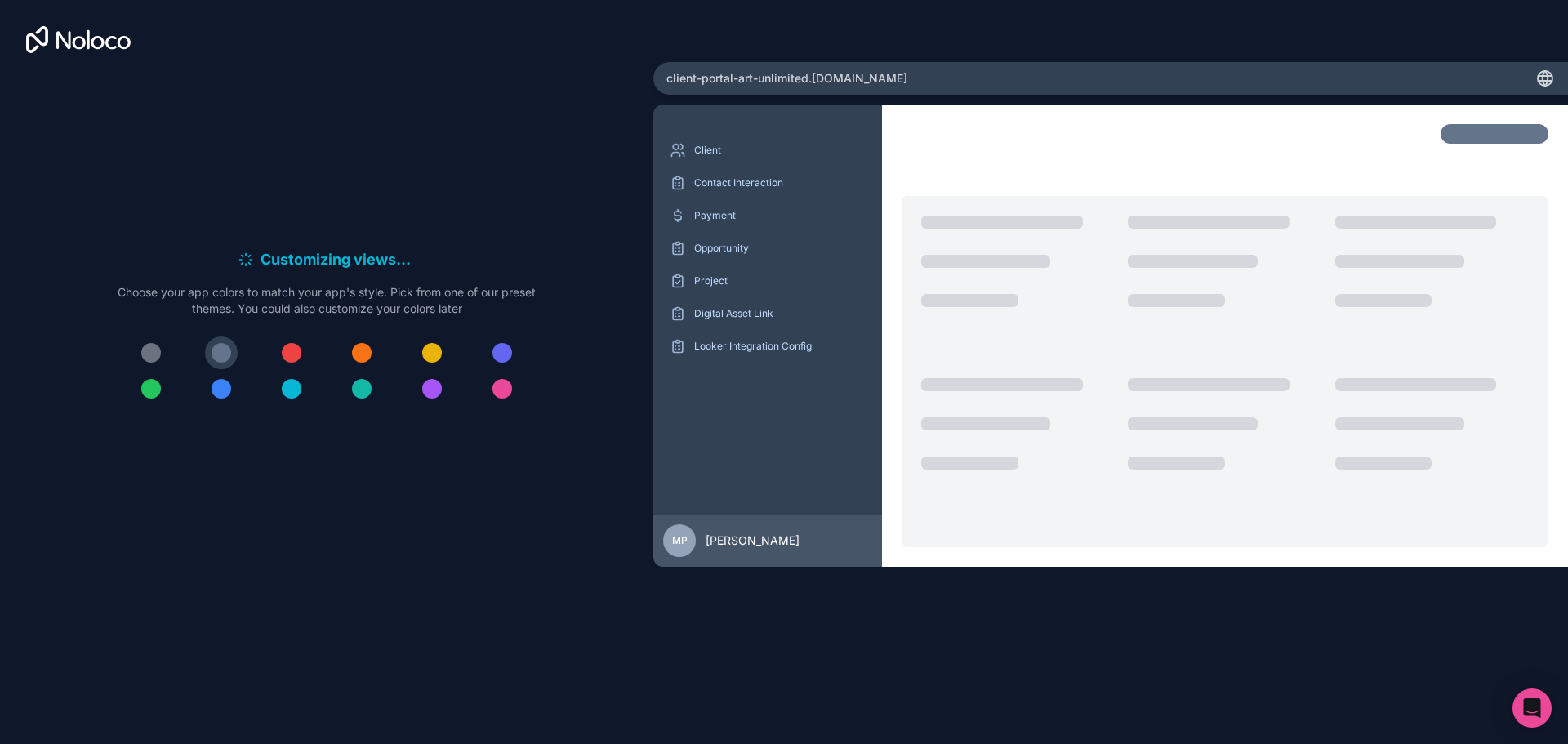
click at [142, 352] on div at bounding box center [150, 353] width 20 height 20
click at [216, 350] on div at bounding box center [221, 353] width 20 height 20
drag, startPoint x: 475, startPoint y: 566, endPoint x: 380, endPoint y: 506, distance: 112.4
click at [474, 566] on div "Customizing views . . . Meanwhile, let's personalize it! Choose your app colors…" at bounding box center [327, 332] width 601 height 522
click at [895, 324] on div "Client Contact Interaction Payment Opportunity Project Digital Asset Link Looke…" at bounding box center [1111, 335] width 915 height 462
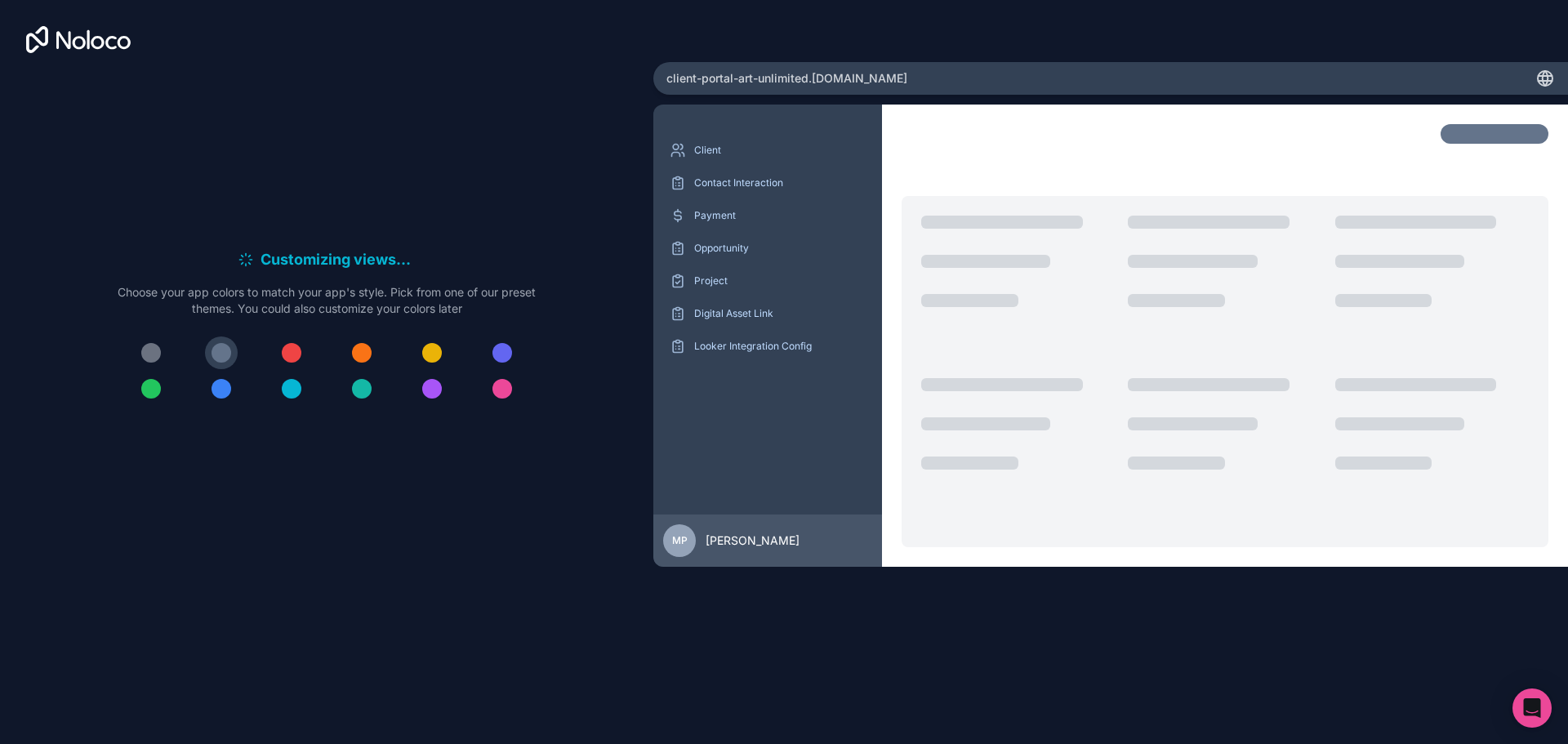
drag, startPoint x: 1408, startPoint y: 260, endPoint x: 1239, endPoint y: 260, distance: 169.0
click at [1206, 264] on div at bounding box center [1225, 372] width 647 height 351
drag, startPoint x: 728, startPoint y: 549, endPoint x: 1039, endPoint y: 609, distance: 316.7
click at [729, 549] on div "MP [PERSON_NAME]" at bounding box center [768, 540] width 209 height 33
click at [1526, 713] on icon "Open Intercom Messenger" at bounding box center [1532, 708] width 19 height 21
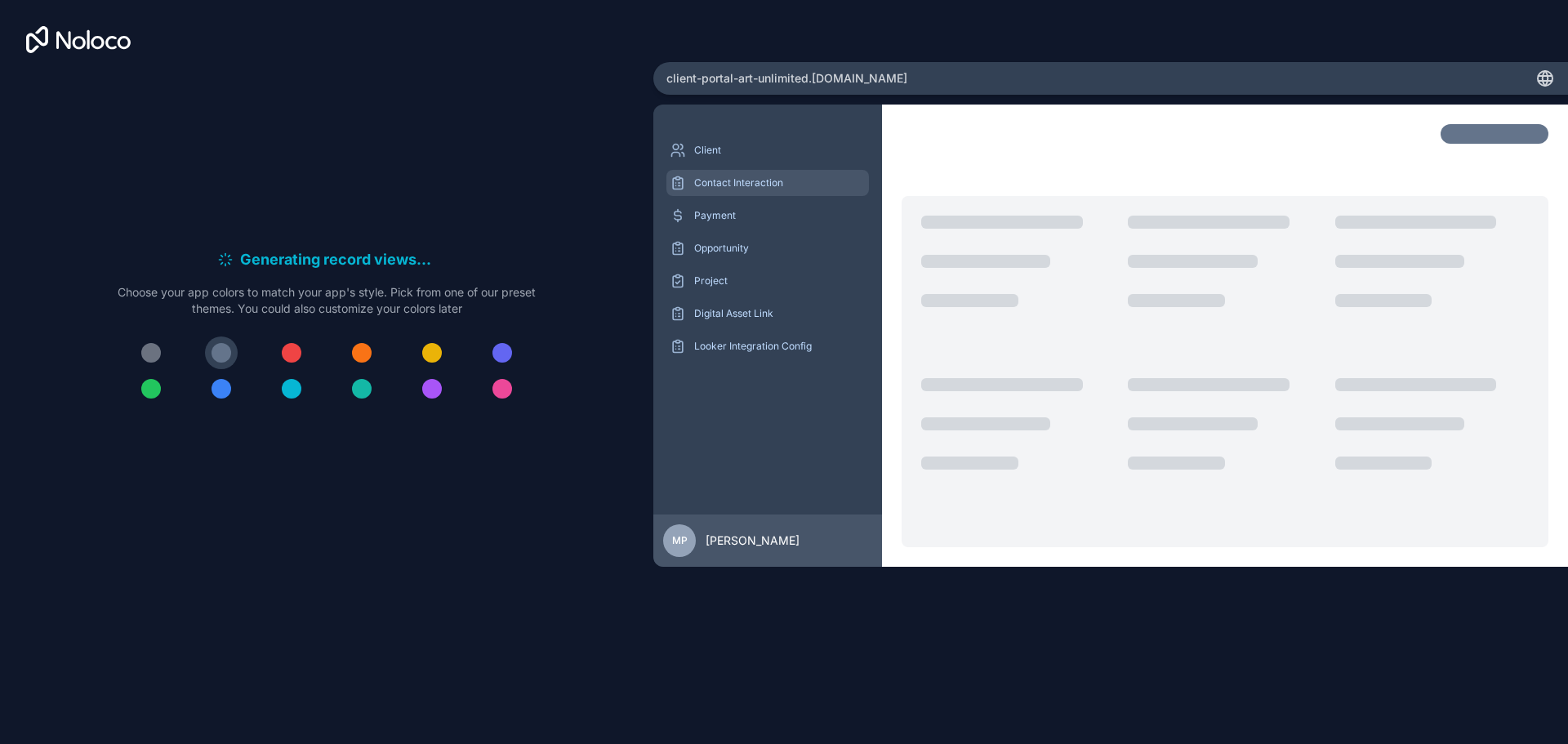
click at [744, 188] on p "Contact Interaction" at bounding box center [780, 183] width 172 height 13
click at [718, 212] on p "Payment" at bounding box center [780, 216] width 172 height 13
click at [718, 243] on p "Opportunity" at bounding box center [780, 248] width 172 height 13
click at [709, 154] on p "Client" at bounding box center [780, 150] width 172 height 13
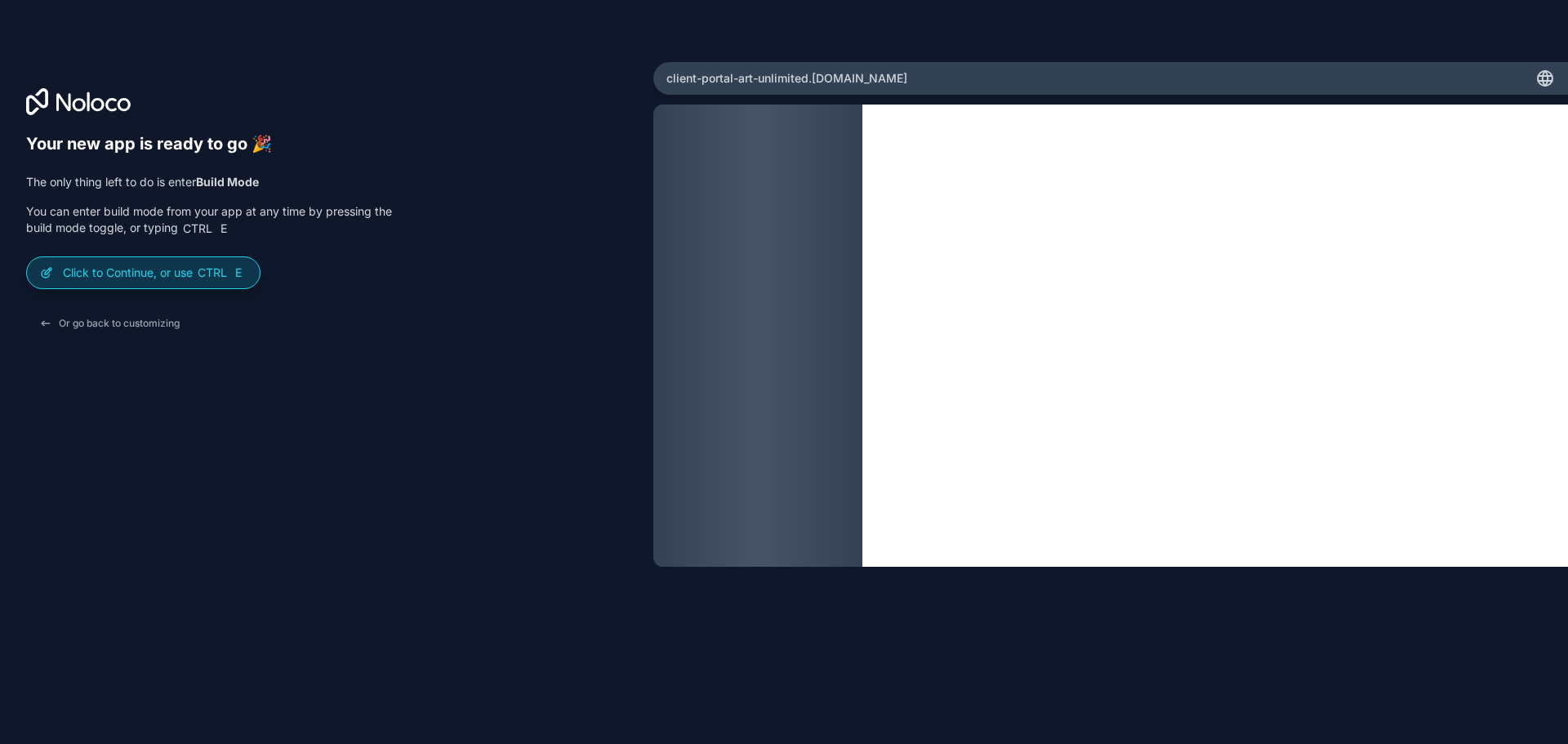
click at [134, 277] on p "Click to Continue, or use Ctrl E" at bounding box center [154, 274] width 184 height 17
